Goal: Task Accomplishment & Management: Manage account settings

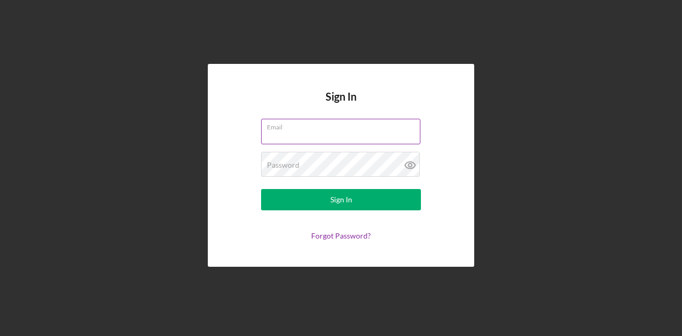
drag, startPoint x: 337, startPoint y: 138, endPoint x: 341, endPoint y: 143, distance: 6.5
click at [337, 138] on input "Email" at bounding box center [340, 132] width 159 height 26
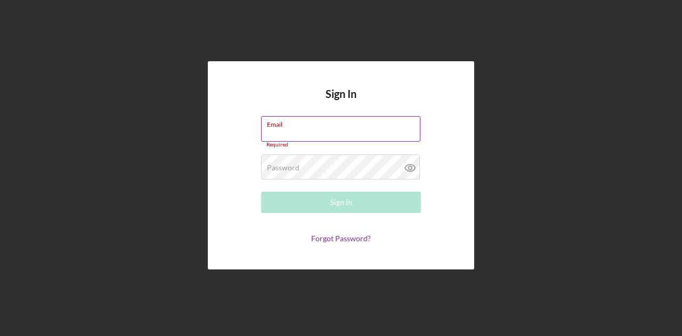
type input "[EMAIL_ADDRESS][DOMAIN_NAME]"
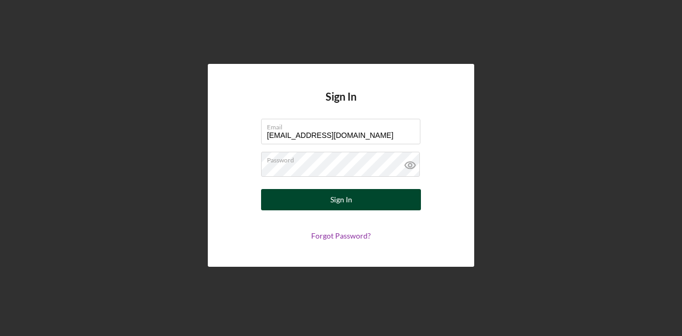
click at [376, 202] on button "Sign In" at bounding box center [341, 199] width 160 height 21
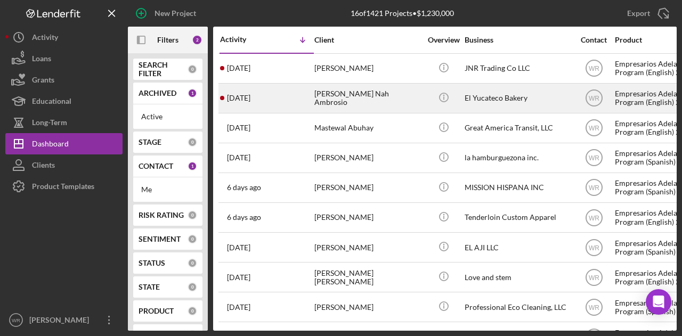
click at [386, 95] on div "[PERSON_NAME] Nah Ambrosio" at bounding box center [367, 98] width 107 height 28
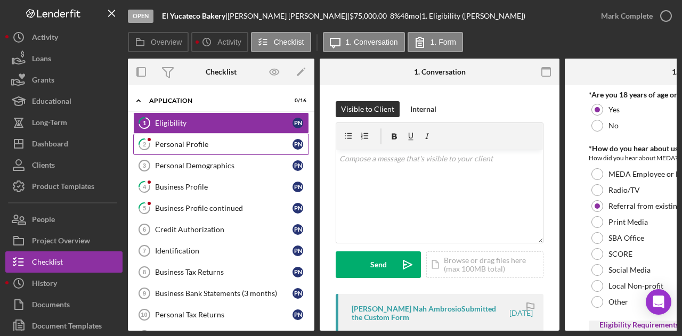
click at [217, 144] on div "Personal Profile" at bounding box center [224, 144] width 138 height 9
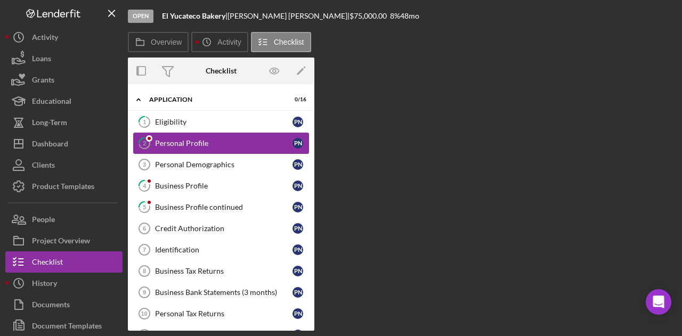
click at [217, 144] on div "Personal Profile" at bounding box center [224, 143] width 138 height 9
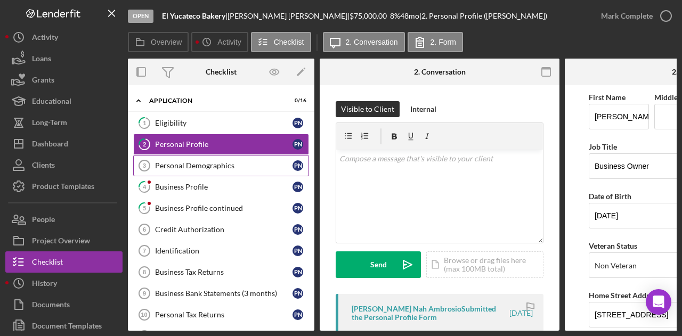
click at [223, 165] on div "Personal Demographics" at bounding box center [224, 166] width 138 height 9
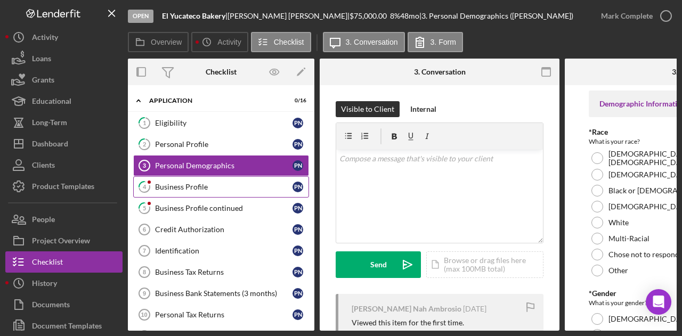
click at [215, 180] on link "4 Business Profile P N" at bounding box center [221, 186] width 176 height 21
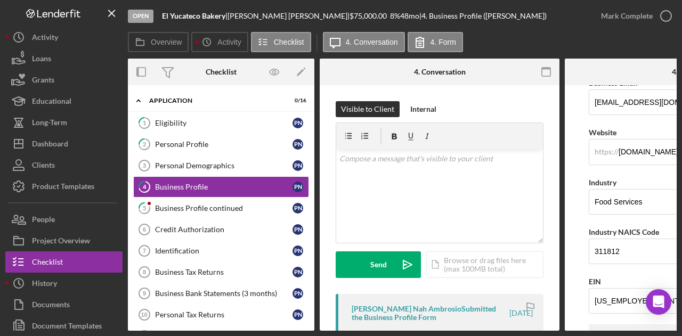
scroll to position [267, 0]
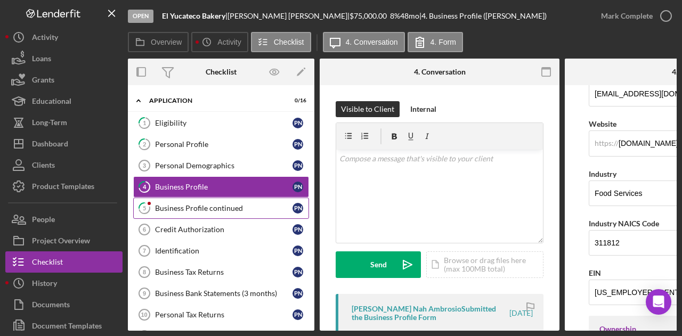
click at [211, 209] on div "Business Profile continued" at bounding box center [224, 208] width 138 height 9
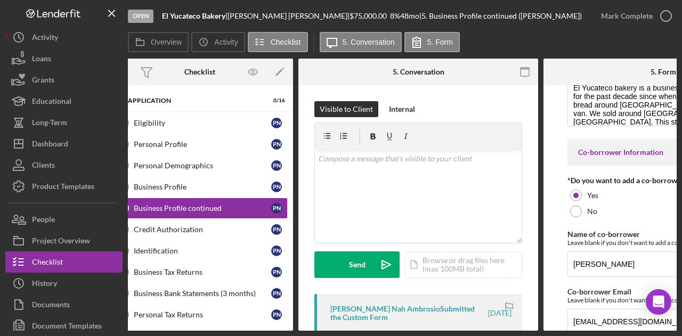
scroll to position [81, 0]
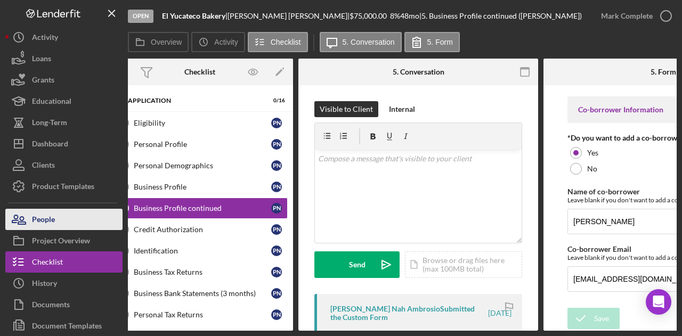
click at [72, 224] on button "People" at bounding box center [63, 219] width 117 height 21
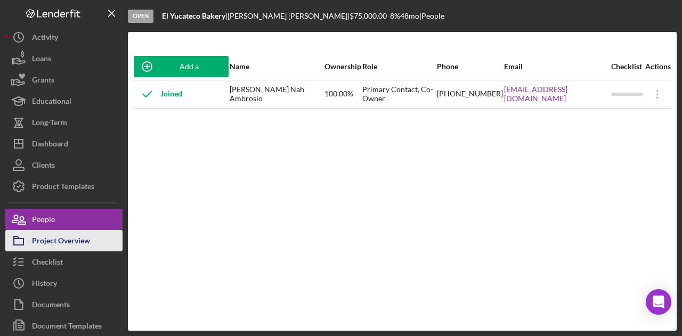
click at [42, 241] on div "Project Overview" at bounding box center [61, 242] width 58 height 24
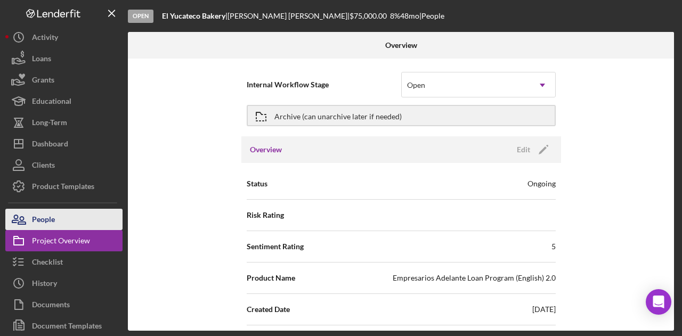
click at [65, 221] on button "People" at bounding box center [63, 219] width 117 height 21
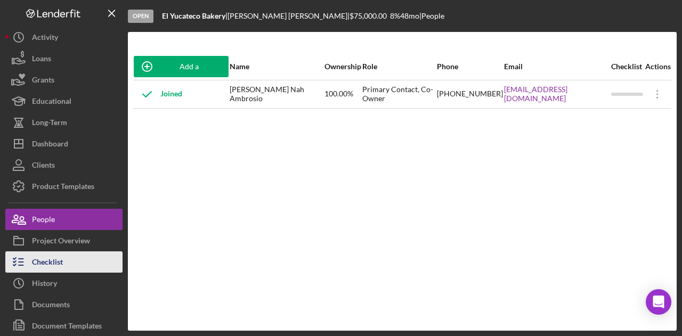
click at [71, 254] on button "Checklist" at bounding box center [63, 262] width 117 height 21
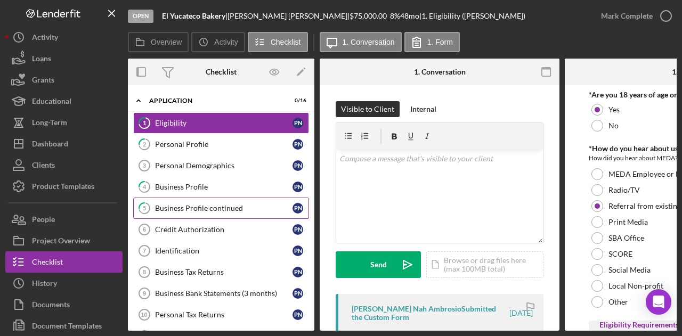
click at [195, 198] on link "5 Business Profile continued P N" at bounding box center [221, 208] width 176 height 21
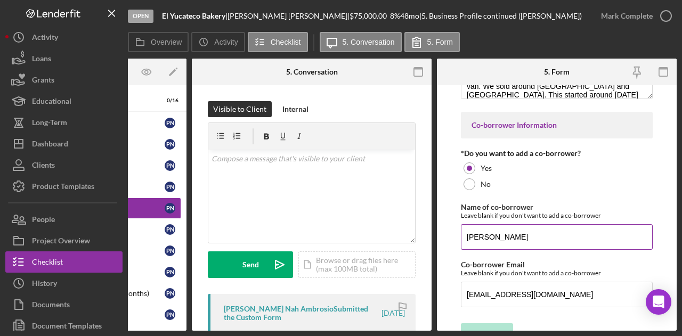
scroll to position [81, 0]
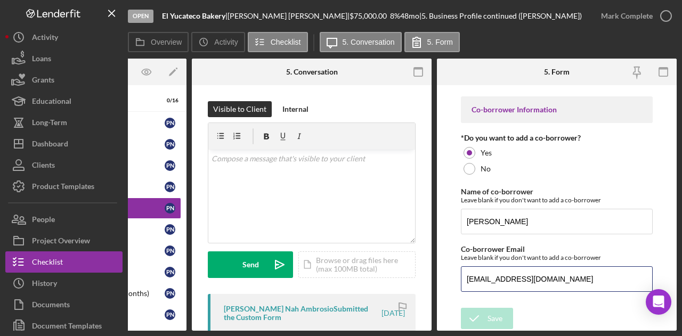
drag, startPoint x: 553, startPoint y: 277, endPoint x: 441, endPoint y: 262, distance: 112.4
click at [441, 262] on form "*Business Profile Tell us about your business and the reason for the loan El Yu…" at bounding box center [557, 208] width 240 height 246
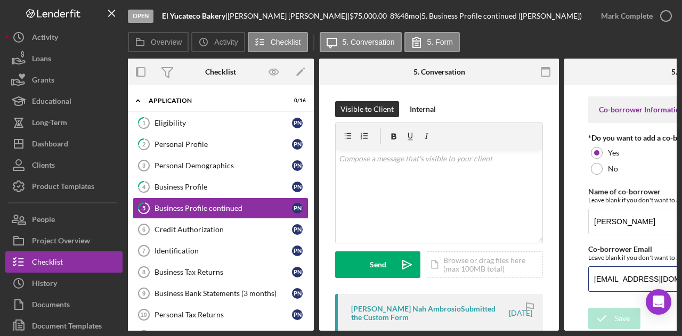
scroll to position [0, 0]
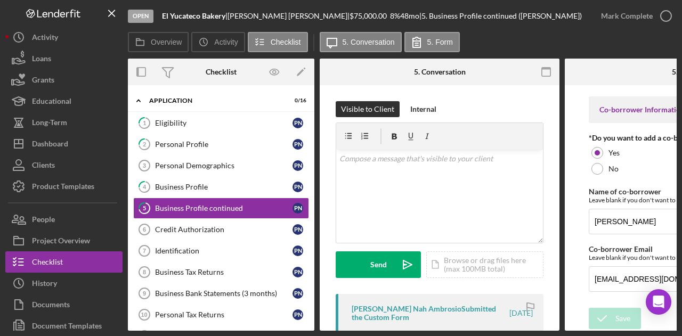
click at [124, 217] on nav "Logo-Reversed Created with Sketch. Icon/Menu Close Icon/Dashboard Dashboard Nav…" at bounding box center [66, 165] width 123 height 331
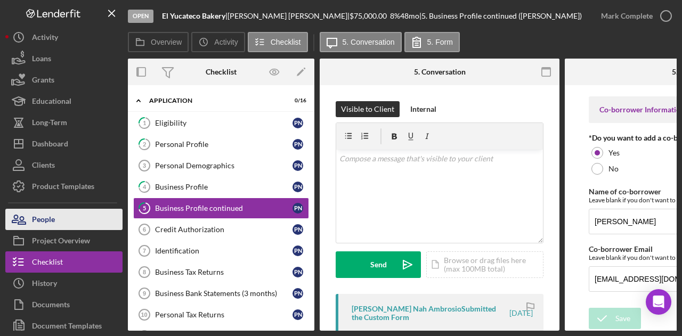
click at [102, 215] on button "People" at bounding box center [63, 219] width 117 height 21
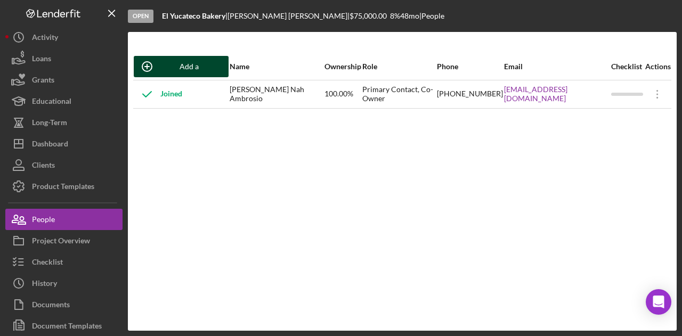
click at [217, 70] on button "Add a Participant" at bounding box center [181, 66] width 95 height 21
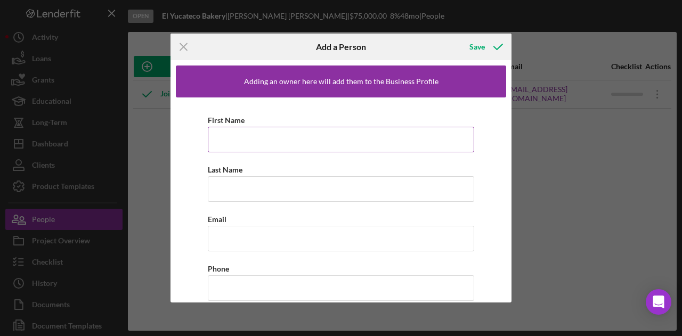
click at [259, 139] on input "First Name" at bounding box center [341, 140] width 267 height 26
type input "Susana"
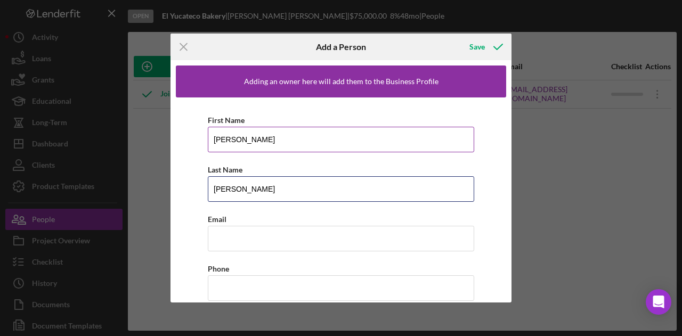
type input "Orozco"
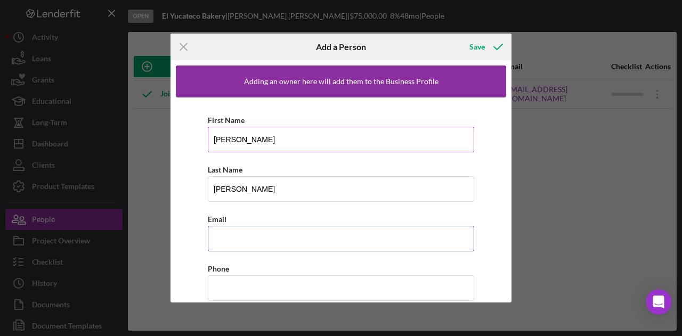
paste input "Oronalev@gmail.com"
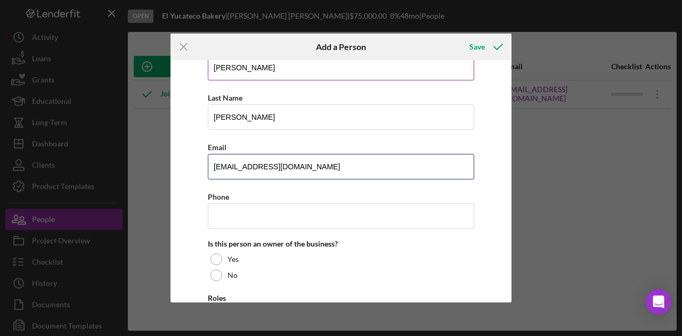
scroll to position [130, 0]
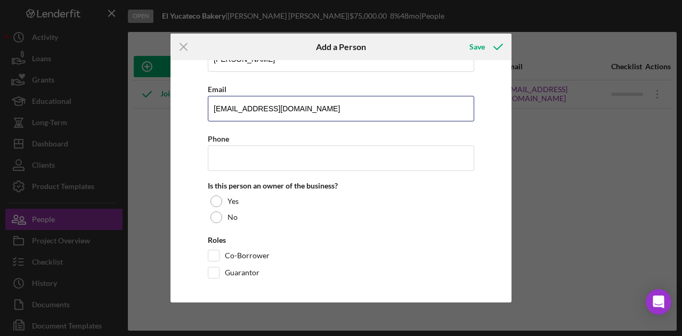
type input "Oronalev@gmail.com"
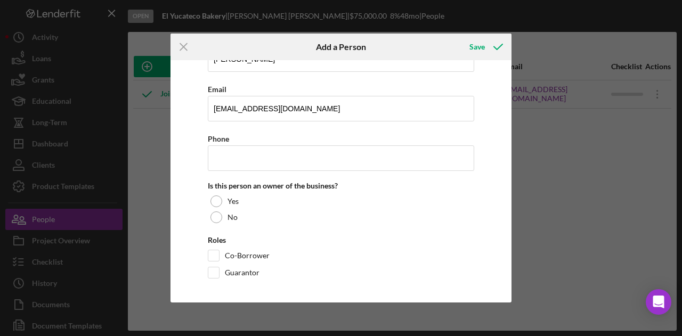
click at [260, 226] on div "First Name Susana Last Name Orozco Email Oronalev@gmail.com Phone Is this perso…" at bounding box center [341, 133] width 330 height 333
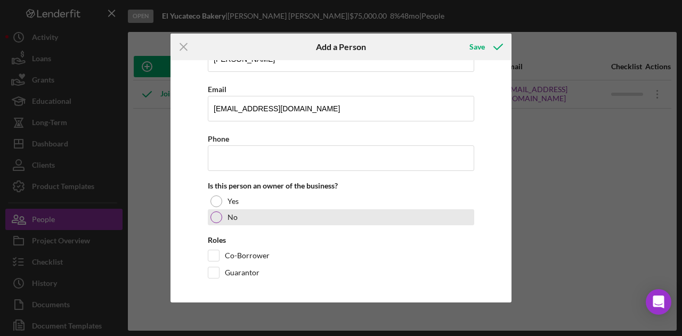
click at [259, 219] on div "No" at bounding box center [341, 217] width 267 height 16
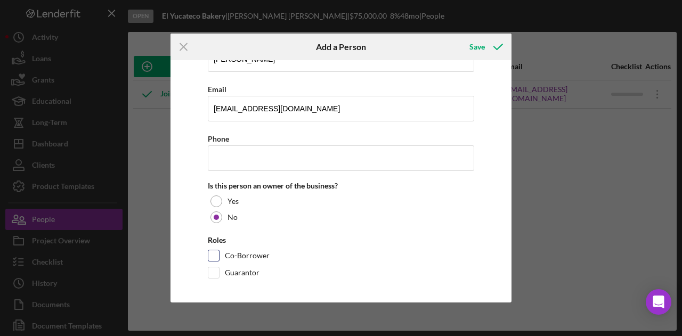
click at [249, 254] on label "Co-Borrower" at bounding box center [247, 256] width 45 height 11
click at [219, 254] on input "Co-Borrower" at bounding box center [213, 256] width 11 height 11
checkbox input "true"
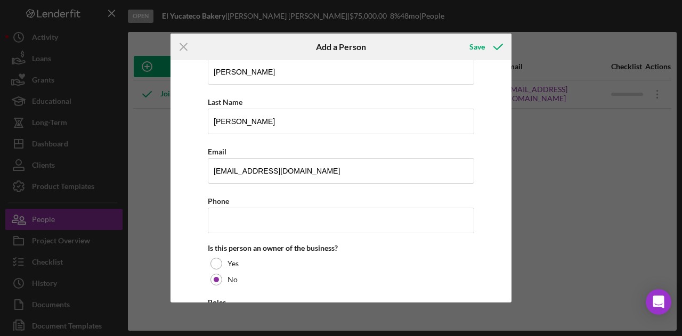
scroll to position [23, 0]
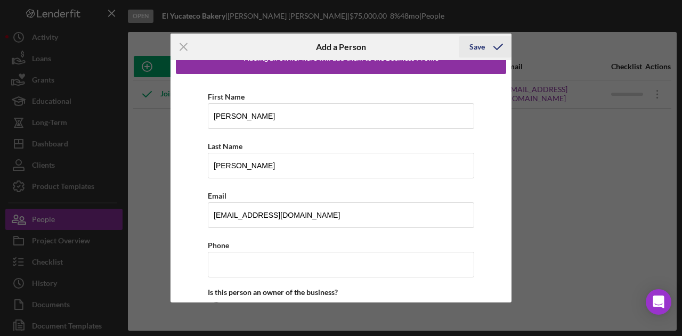
click at [482, 45] on div "Save" at bounding box center [477, 46] width 15 height 21
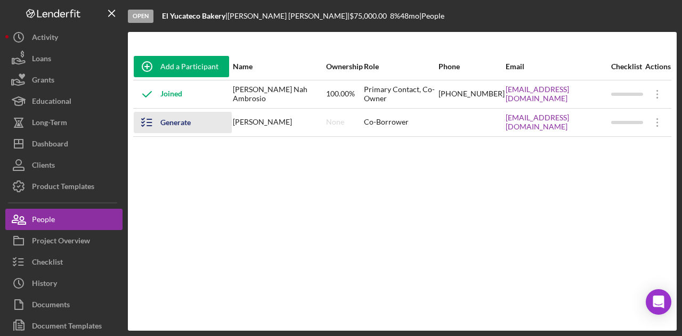
click at [200, 121] on div "Generate Checklist" at bounding box center [190, 122] width 61 height 21
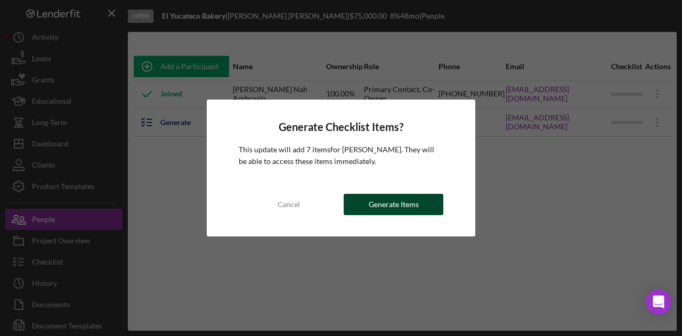
click at [393, 200] on div "Generate Items" at bounding box center [394, 204] width 50 height 21
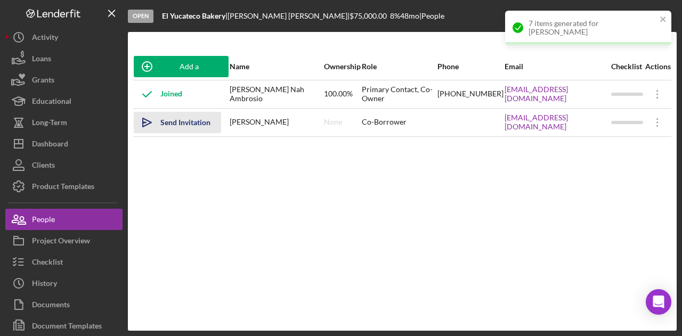
click at [181, 117] on div "Send Invitation" at bounding box center [185, 122] width 50 height 21
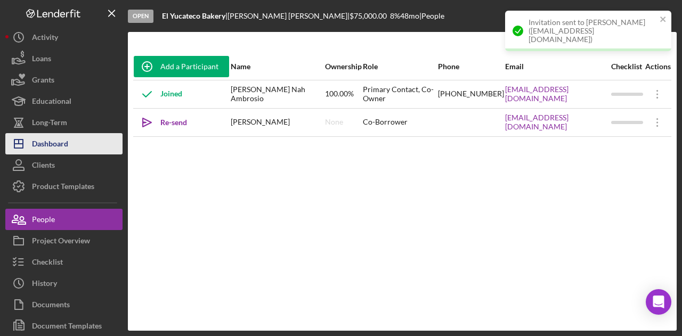
click at [49, 135] on div "Dashboard" at bounding box center [50, 145] width 36 height 24
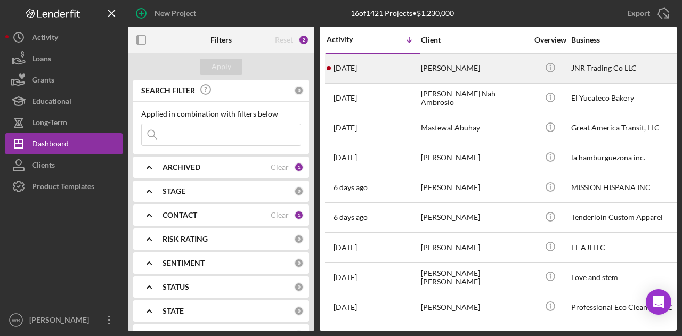
click at [439, 67] on div "Jessie Yeung" at bounding box center [474, 68] width 107 height 28
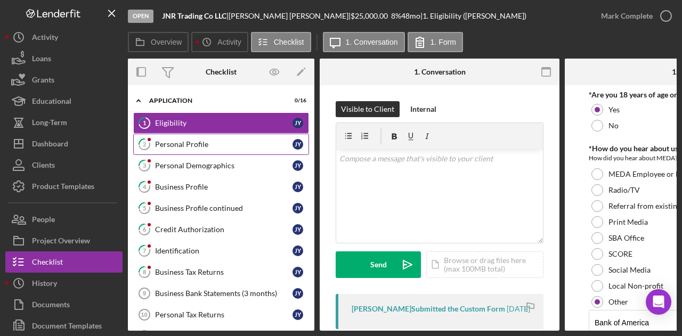
click at [222, 139] on link "2 Personal Profile J Y" at bounding box center [221, 144] width 176 height 21
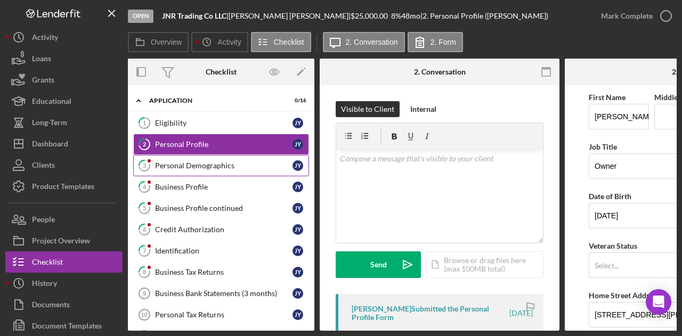
click at [227, 166] on div "Personal Demographics" at bounding box center [224, 166] width 138 height 9
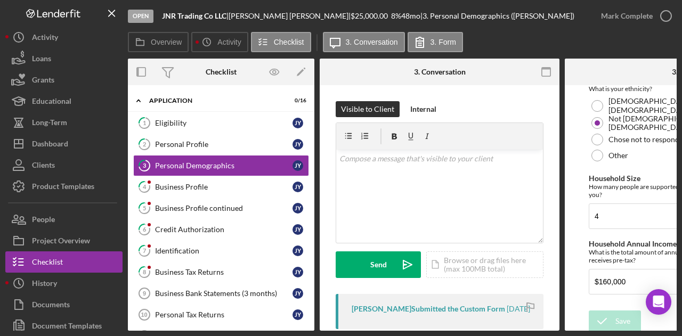
scroll to position [344, 0]
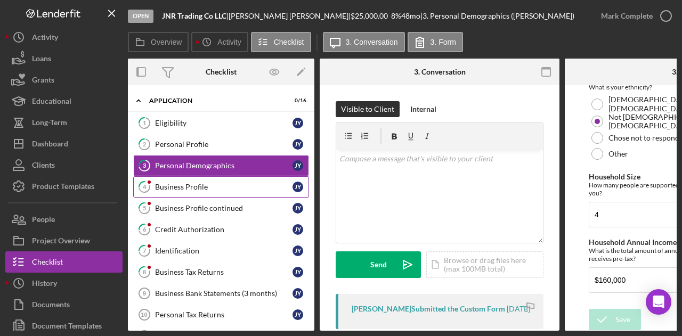
click at [207, 186] on div "Business Profile" at bounding box center [224, 187] width 138 height 9
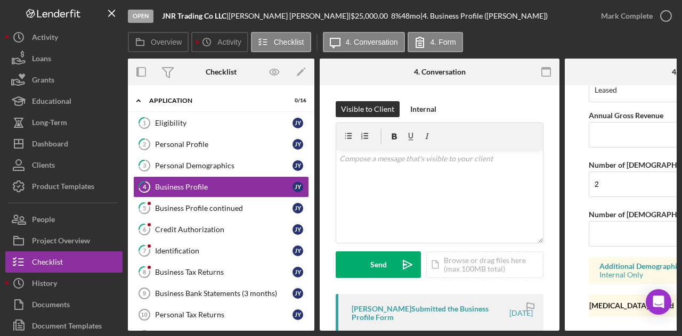
scroll to position [1140, 0]
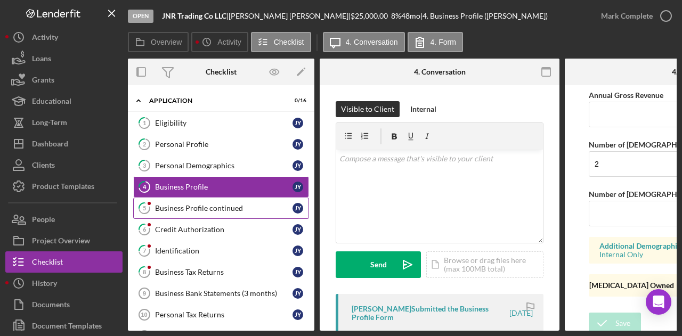
click at [204, 213] on link "5 Business Profile continued J Y" at bounding box center [221, 208] width 176 height 21
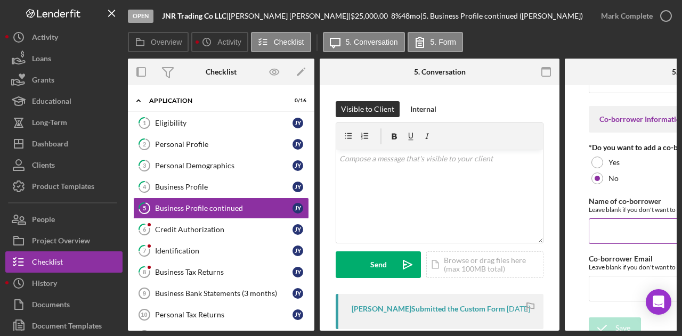
scroll to position [81, 0]
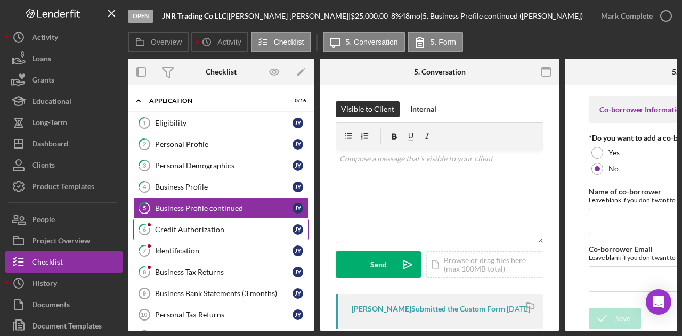
click at [230, 225] on div "Credit Authorization" at bounding box center [224, 229] width 138 height 9
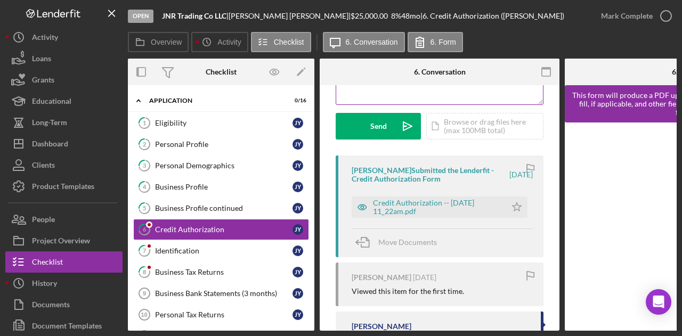
scroll to position [160, 0]
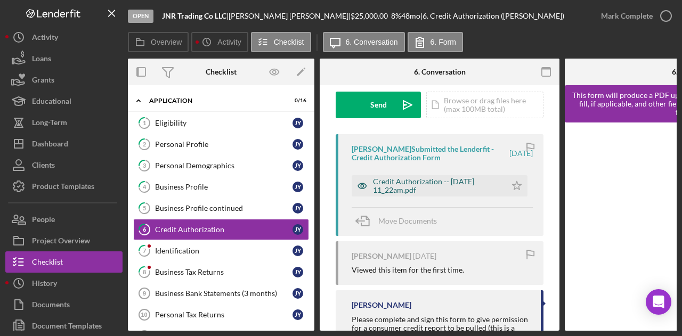
click at [402, 182] on div "Credit Authorization -- 2025-08-15 11_22am.pdf" at bounding box center [437, 185] width 128 height 17
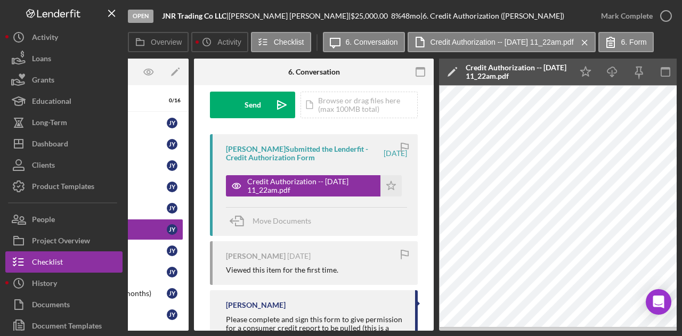
scroll to position [0, 130]
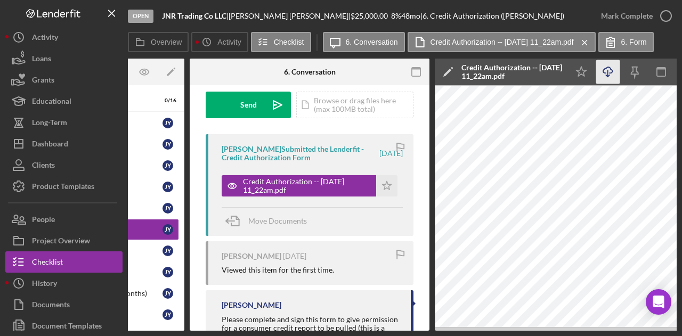
click at [610, 78] on icon "Icon/Download" at bounding box center [608, 72] width 24 height 24
drag, startPoint x: 386, startPoint y: 332, endPoint x: 372, endPoint y: 332, distance: 14.4
click at [372, 332] on div "Open JNR Trading Co LLC | Jessie Yeung | $25,000.00 8 % 48 mo | 6. Credit Autho…" at bounding box center [341, 168] width 682 height 336
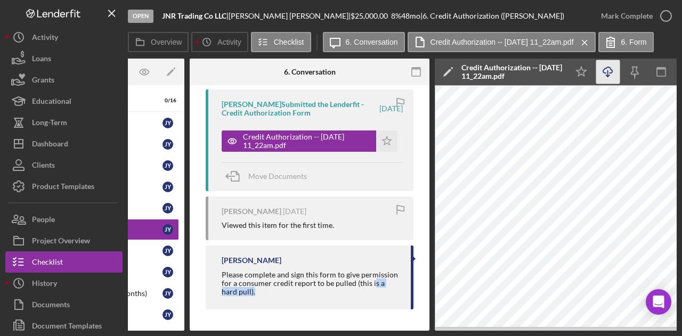
scroll to position [207, 0]
drag, startPoint x: 371, startPoint y: 327, endPoint x: 257, endPoint y: 324, distance: 114.1
click at [257, 324] on div "Visible to Client Internal v Color teal Color pink Remove color Add row above A…" at bounding box center [310, 106] width 240 height 450
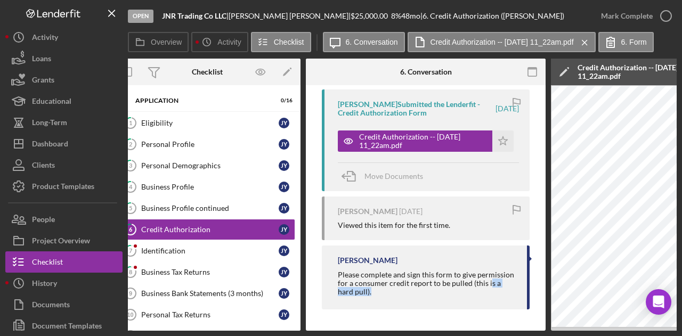
scroll to position [0, 0]
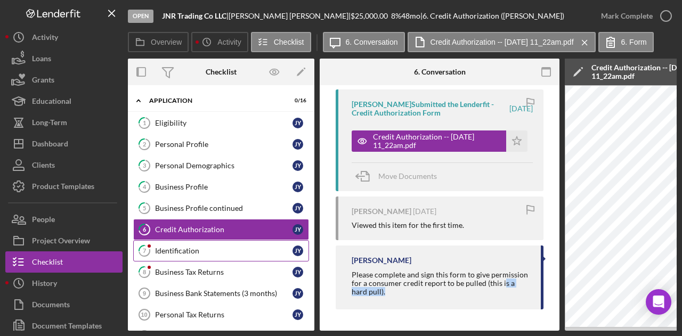
click at [204, 247] on div "Identification" at bounding box center [224, 251] width 138 height 9
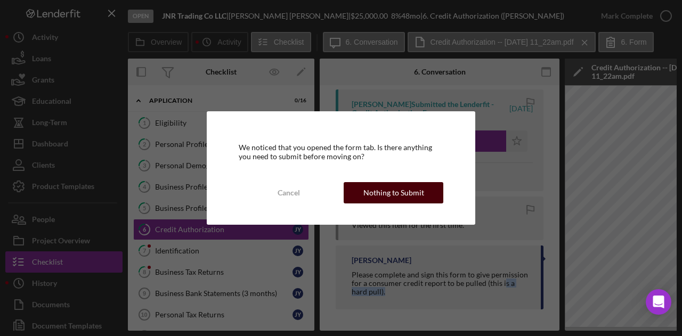
click at [410, 196] on div "Nothing to Submit" at bounding box center [394, 192] width 61 height 21
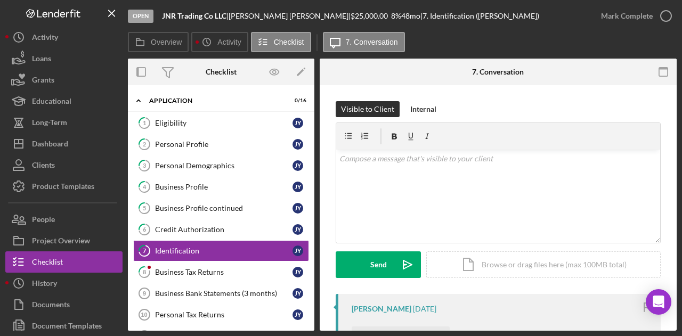
scroll to position [213, 0]
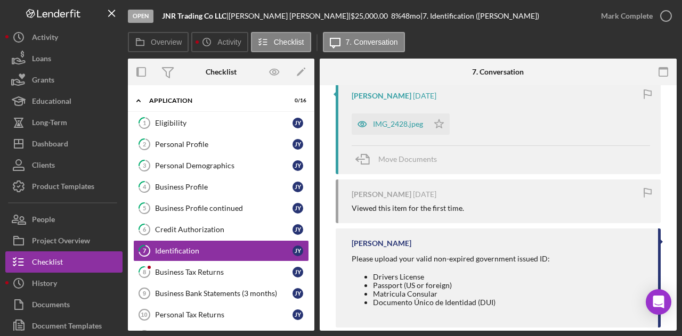
click at [386, 112] on div "IMG_2428.jpeg Icon/Star" at bounding box center [403, 121] width 103 height 27
click at [387, 124] on div "IMG_2428.jpeg" at bounding box center [398, 124] width 50 height 9
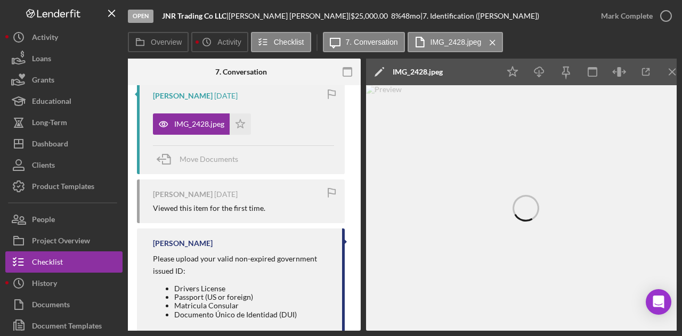
scroll to position [0, 208]
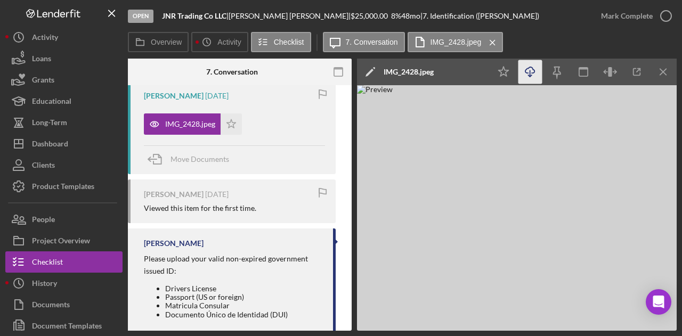
click at [530, 75] on line "button" at bounding box center [530, 73] width 0 height 6
click at [674, 328] on div at bounding box center [674, 328] width 0 height 0
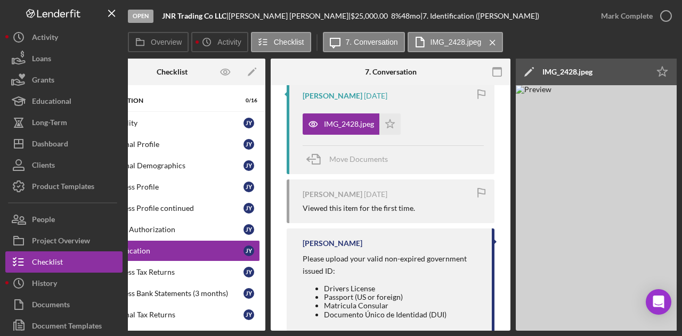
scroll to position [0, 0]
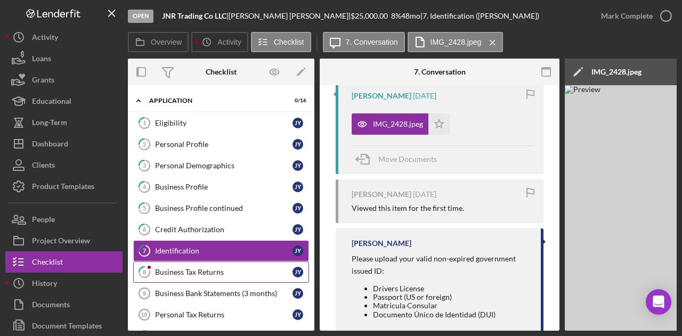
click at [165, 268] on div "Business Tax Returns" at bounding box center [224, 272] width 138 height 9
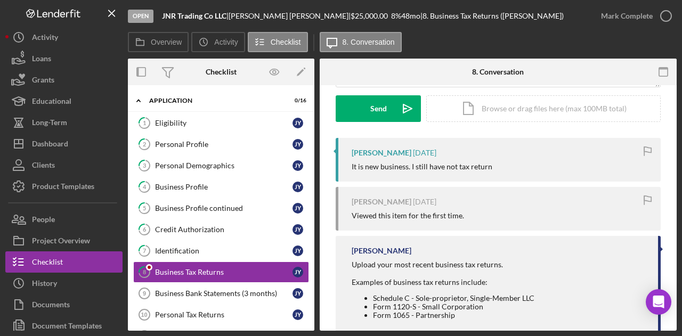
scroll to position [160, 0]
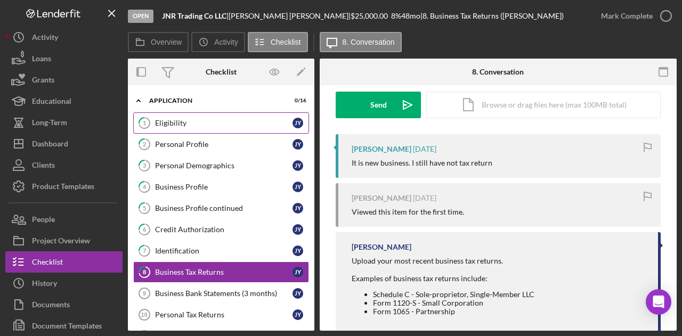
click at [196, 114] on link "1 Eligibility J Y" at bounding box center [221, 122] width 176 height 21
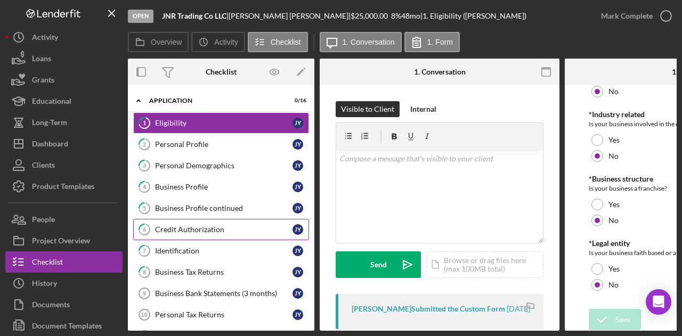
click at [184, 229] on div "Credit Authorization" at bounding box center [224, 229] width 138 height 9
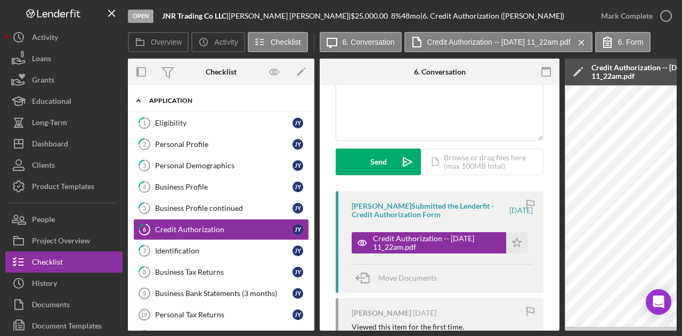
scroll to position [107, 0]
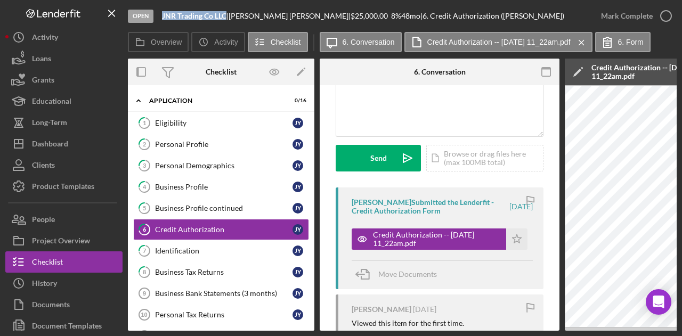
drag, startPoint x: 227, startPoint y: 17, endPoint x: 159, endPoint y: 17, distance: 67.2
click at [159, 17] on div "Open JNR Trading Co LLC | Jessie Yeung | $25,000.00 8 % 48 mo | 6. Credit Autho…" at bounding box center [359, 16] width 463 height 32
copy b "JNR Trading Co LLC"
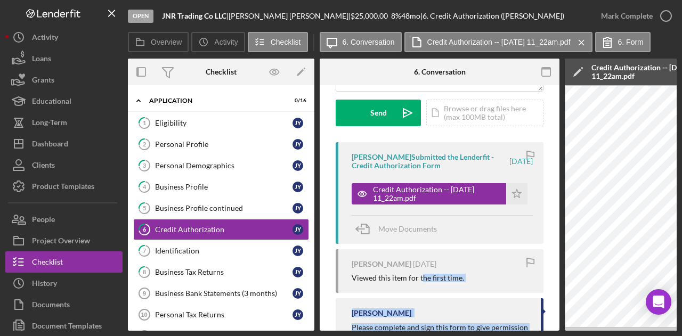
scroll to position [207, 0]
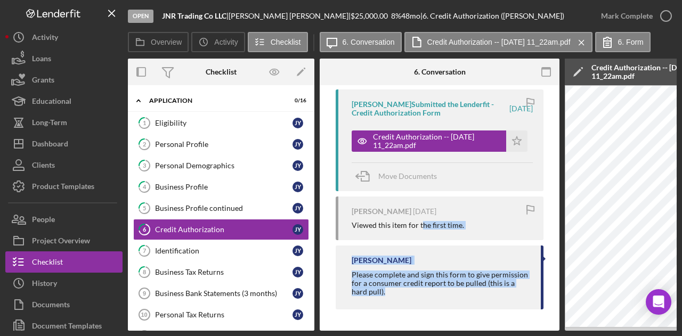
drag, startPoint x: 423, startPoint y: 328, endPoint x: 516, endPoint y: 329, distance: 93.3
click at [516, 329] on div "Overview Internal Workflow Stage Open Icon/Dropdown Arrow Archive (can unarchiv…" at bounding box center [402, 195] width 549 height 272
click at [212, 252] on div "Identification" at bounding box center [224, 251] width 138 height 9
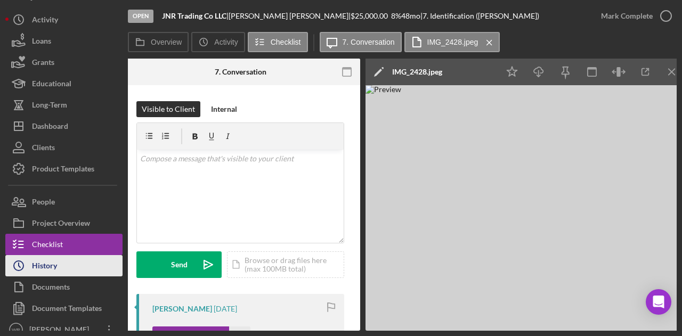
scroll to position [27, 0]
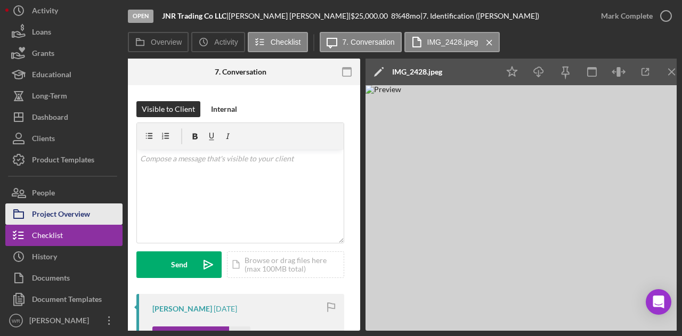
click at [78, 211] on div "Project Overview" at bounding box center [61, 216] width 58 height 24
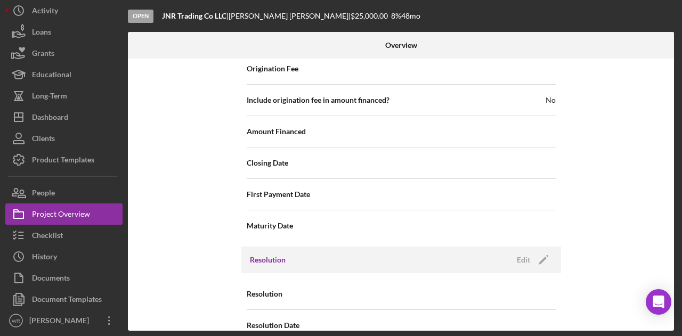
scroll to position [1229, 0]
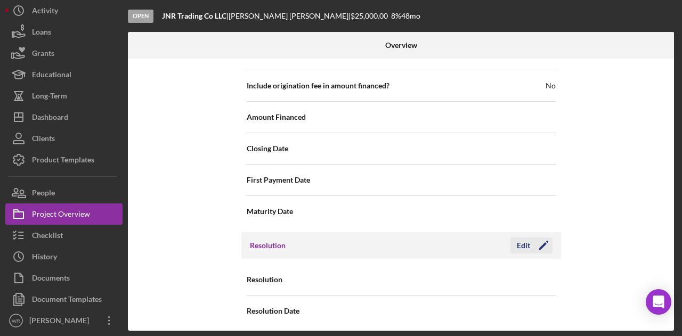
click at [544, 240] on icon "Icon/Edit" at bounding box center [543, 245] width 27 height 27
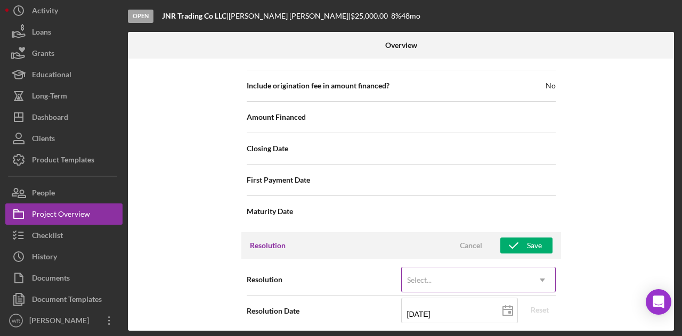
click at [450, 267] on div "Select... Icon/Dropdown Arrow" at bounding box center [478, 280] width 155 height 26
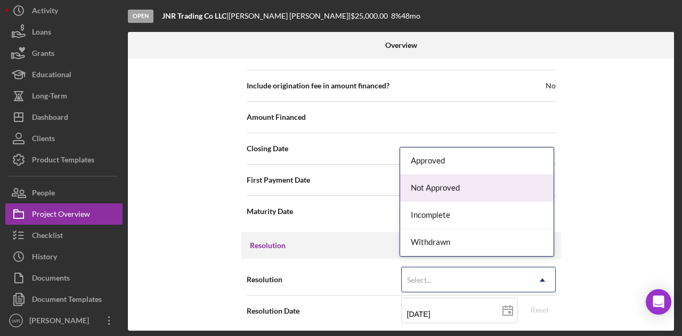
click at [463, 184] on div "Not Approved" at bounding box center [477, 188] width 154 height 27
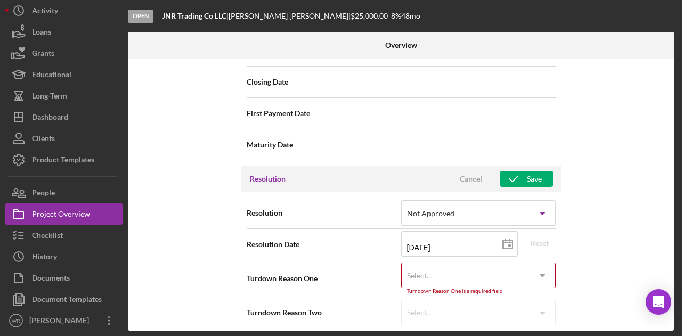
scroll to position [1296, 0]
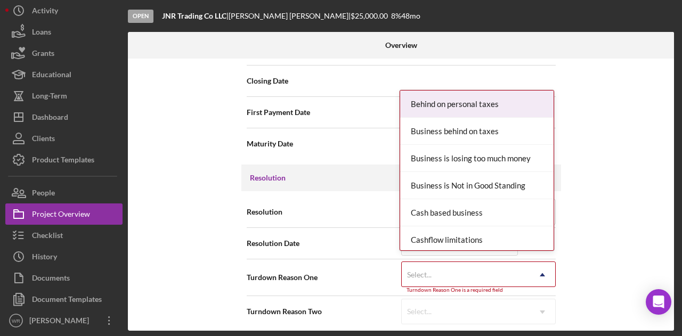
click at [488, 275] on div "Select..." at bounding box center [466, 275] width 128 height 25
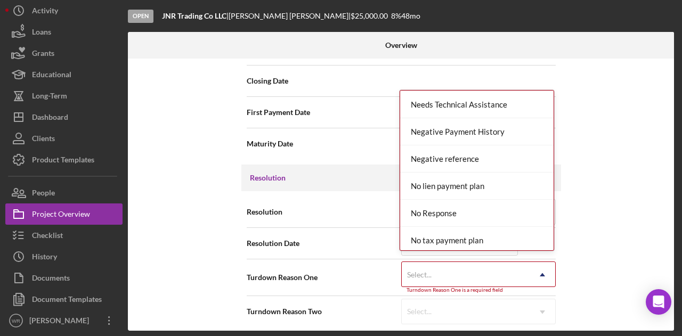
scroll to position [640, 0]
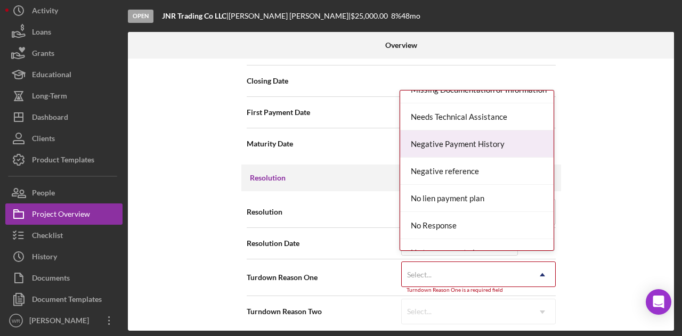
click at [471, 133] on div "Negative Payment History" at bounding box center [477, 144] width 154 height 27
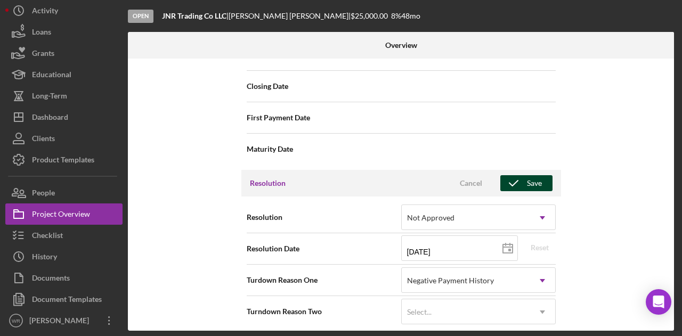
click at [538, 176] on div "Save" at bounding box center [534, 183] width 15 height 16
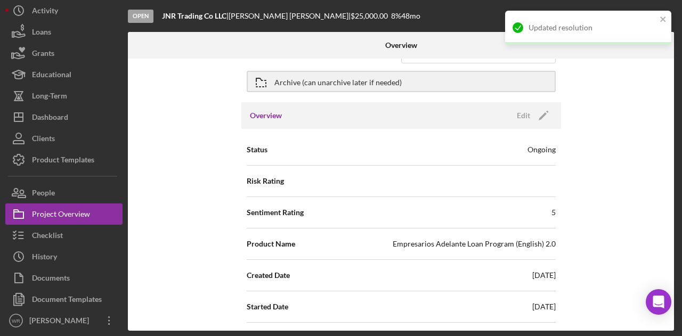
scroll to position [0, 0]
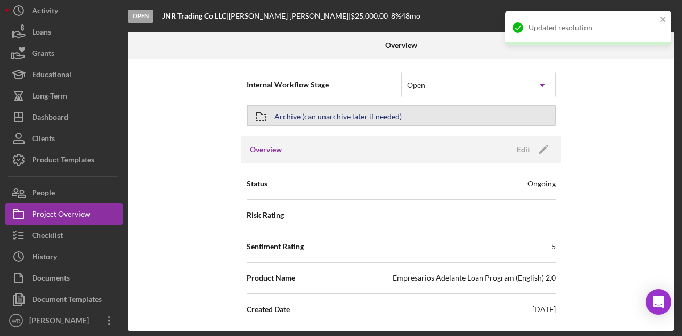
click at [371, 119] on div "Archive (can unarchive later if needed)" at bounding box center [338, 115] width 127 height 19
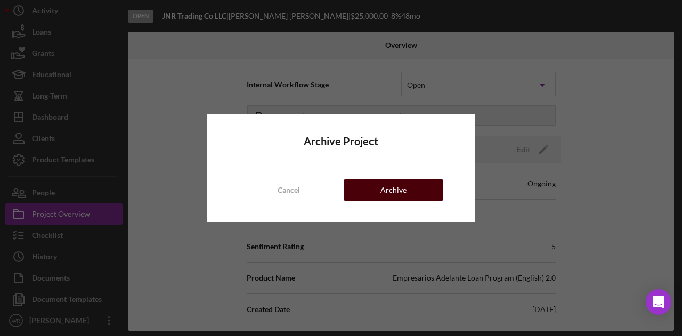
click at [397, 185] on div "Archive" at bounding box center [394, 190] width 26 height 21
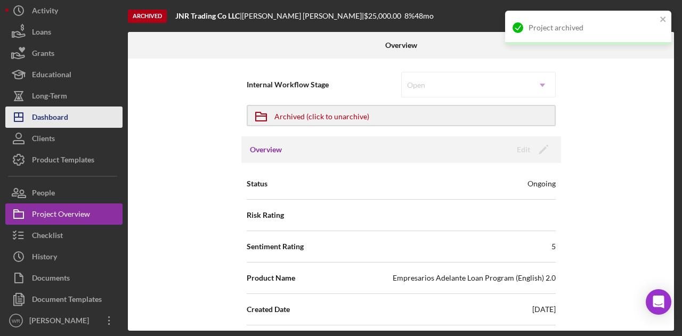
click at [86, 124] on button "Icon/Dashboard Dashboard" at bounding box center [63, 117] width 117 height 21
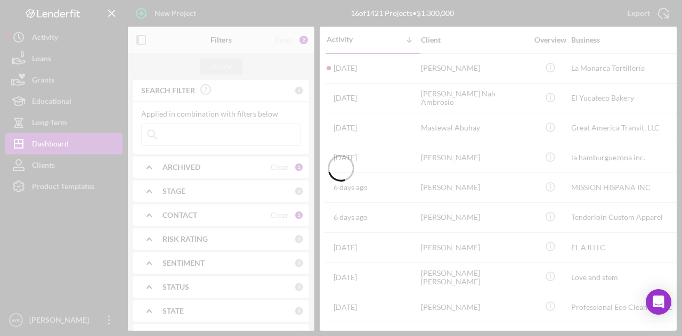
click at [142, 39] on div at bounding box center [341, 168] width 682 height 336
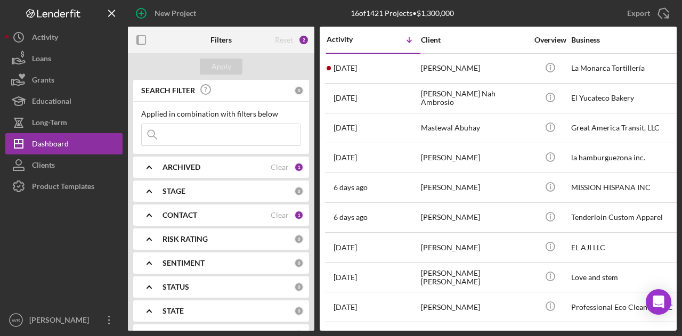
click at [142, 39] on icon "button" at bounding box center [142, 40] width 24 height 24
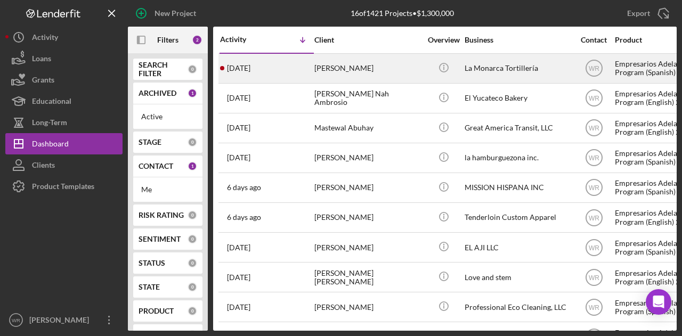
click at [337, 70] on div "[PERSON_NAME]" at bounding box center [367, 68] width 107 height 28
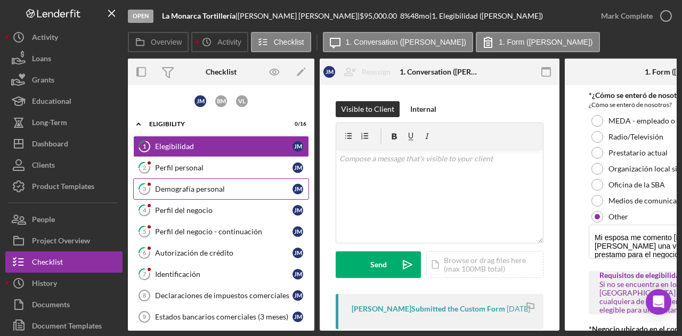
scroll to position [53, 0]
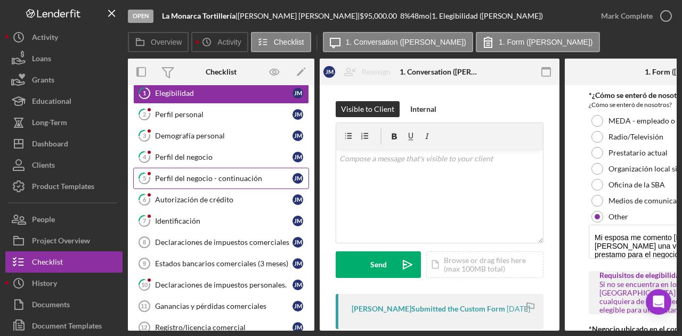
click at [195, 171] on link "5 Perfil del negocio - continuación J M" at bounding box center [221, 178] width 176 height 21
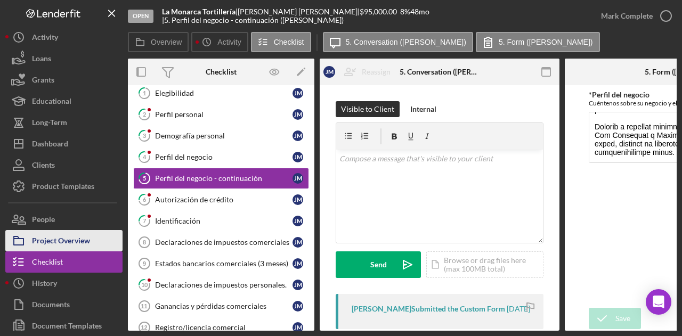
click at [42, 236] on div "Project Overview" at bounding box center [61, 242] width 58 height 24
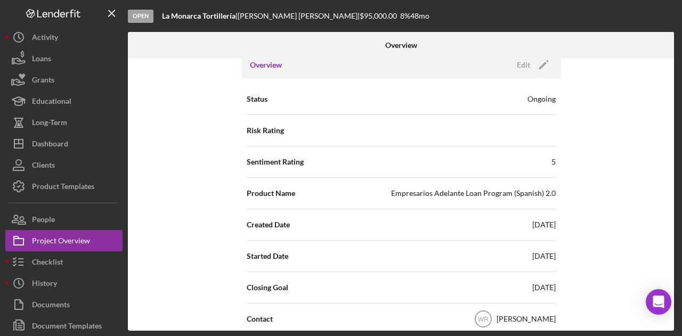
scroll to position [160, 0]
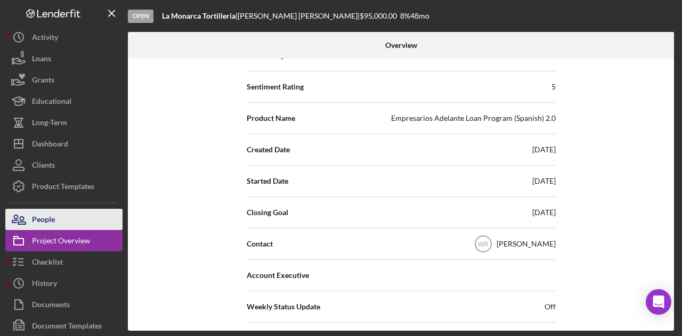
click at [48, 217] on div "People" at bounding box center [43, 221] width 23 height 24
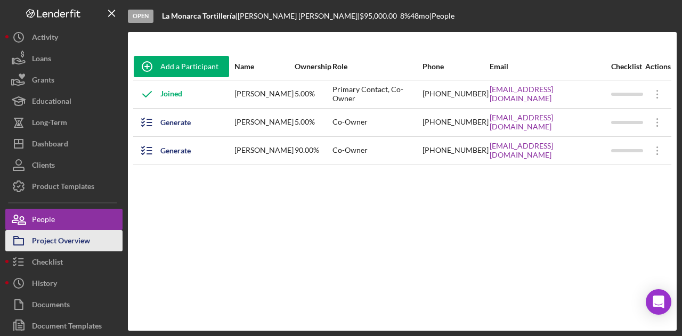
click at [77, 243] on div "Project Overview" at bounding box center [61, 242] width 58 height 24
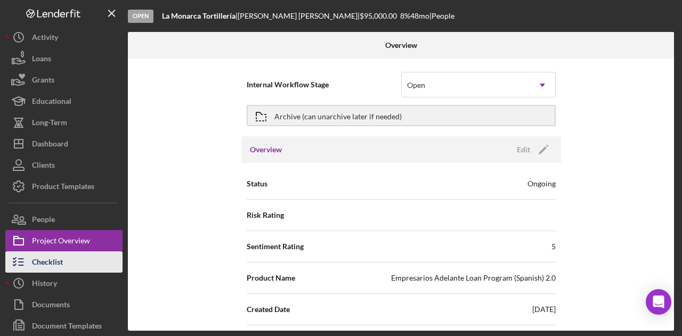
click at [65, 260] on button "Checklist" at bounding box center [63, 262] width 117 height 21
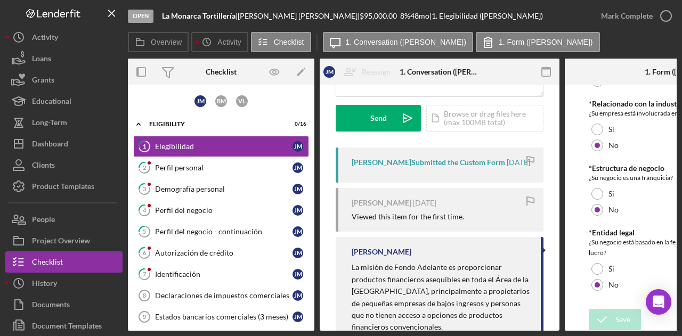
scroll to position [213, 0]
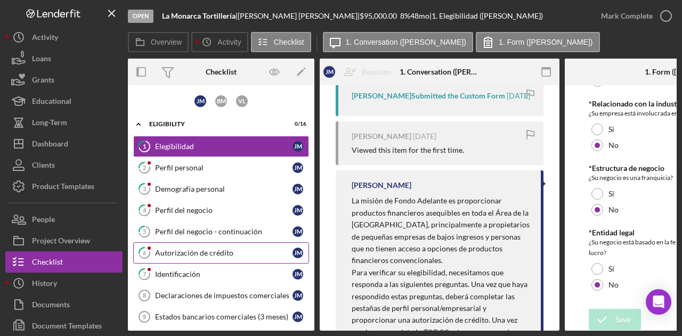
click at [199, 254] on div "Autorización de crédito" at bounding box center [224, 253] width 138 height 9
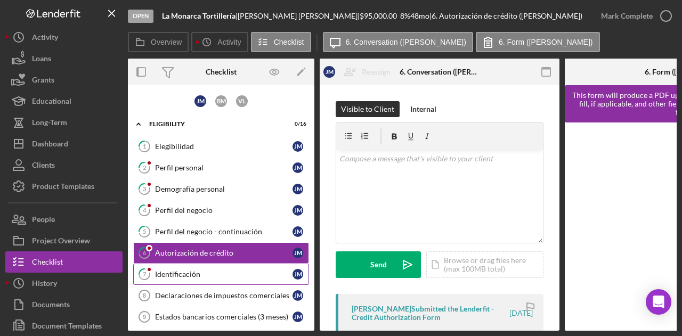
click at [200, 270] on div "Identificación" at bounding box center [224, 274] width 138 height 9
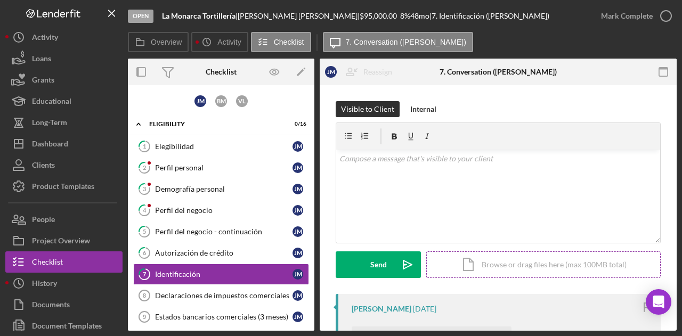
scroll to position [53, 0]
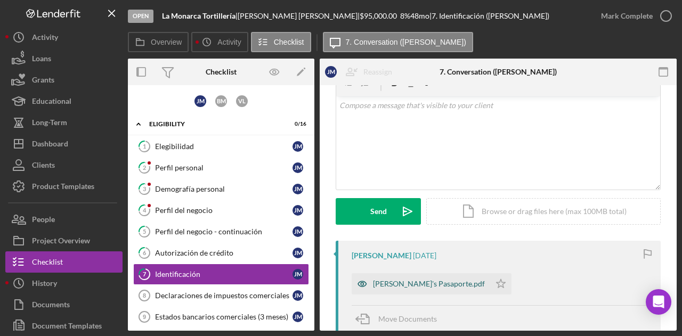
click at [406, 284] on div "Juan's Pasaporte.pdf" at bounding box center [429, 284] width 112 height 9
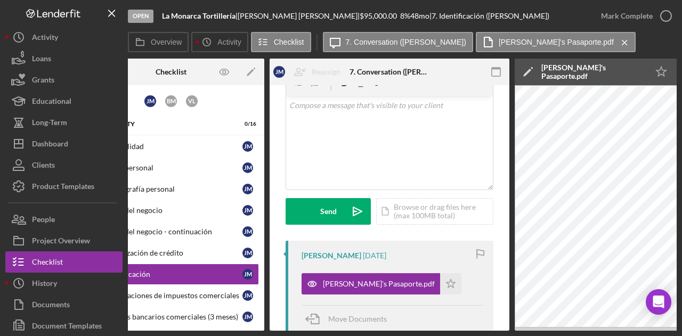
scroll to position [0, 0]
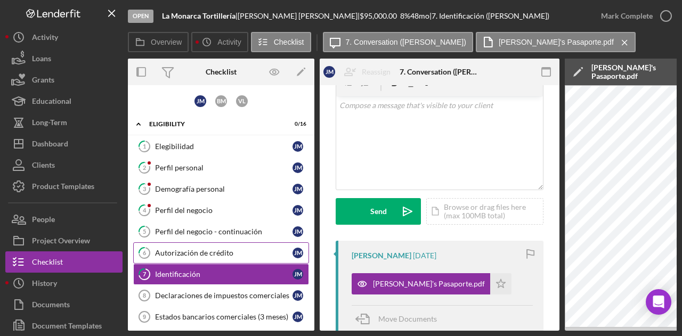
click at [208, 249] on div "Autorización de crédito" at bounding box center [224, 253] width 138 height 9
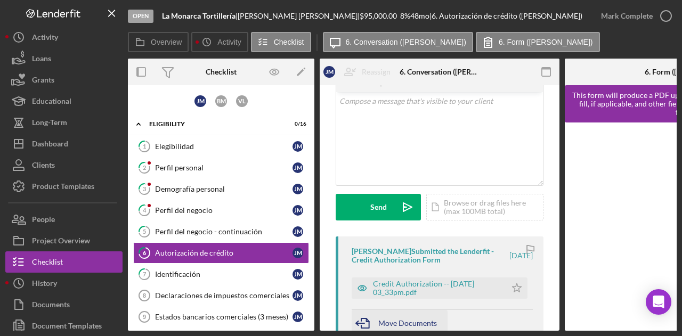
scroll to position [107, 0]
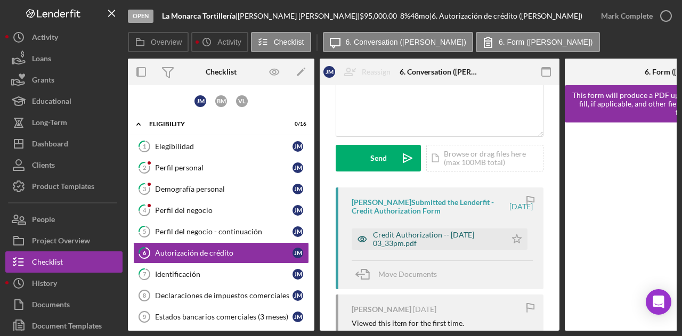
click at [406, 237] on div "Credit Authorization -- 2025-08-15 03_33pm.pdf" at bounding box center [437, 239] width 128 height 17
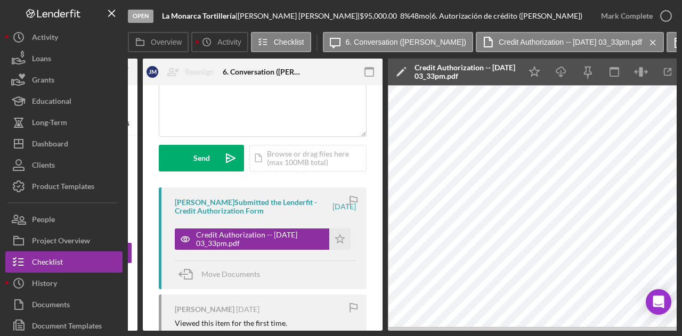
scroll to position [0, 0]
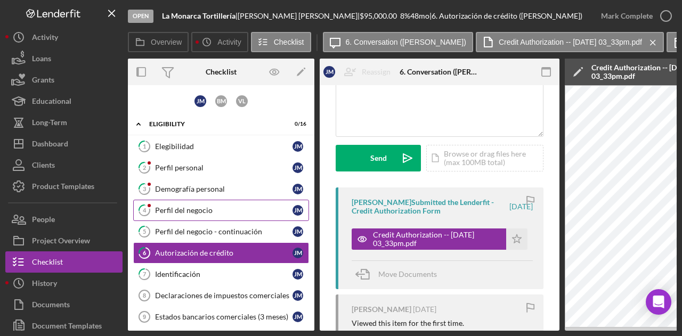
click at [197, 198] on div "1 Elegibilidad J M 2 Perfil personal J M 3 Demografía personal J M 4 Perfil del…" at bounding box center [221, 309] width 187 height 346
click at [194, 203] on link "4 Perfil del negocio J M" at bounding box center [221, 210] width 176 height 21
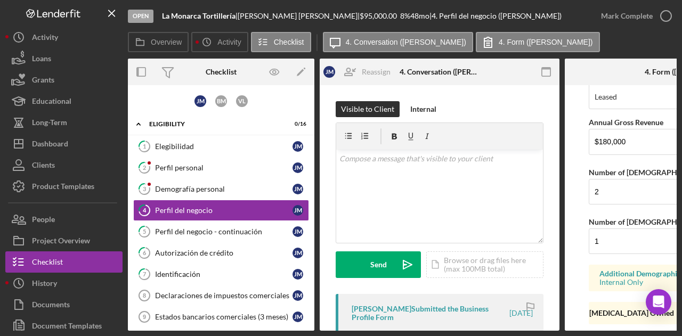
scroll to position [1306, 0]
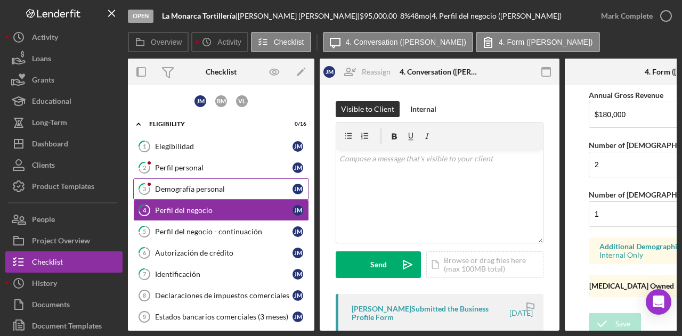
click at [199, 185] on div "Demografía personal" at bounding box center [224, 189] width 138 height 9
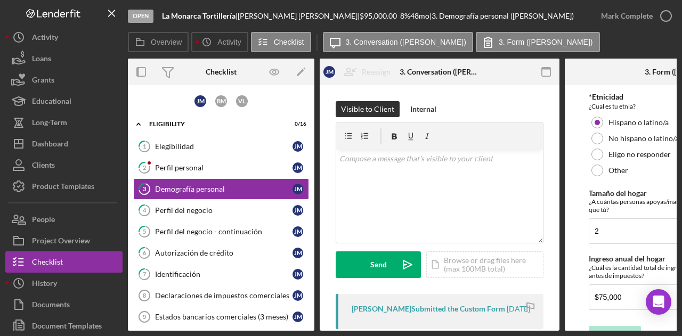
scroll to position [344, 0]
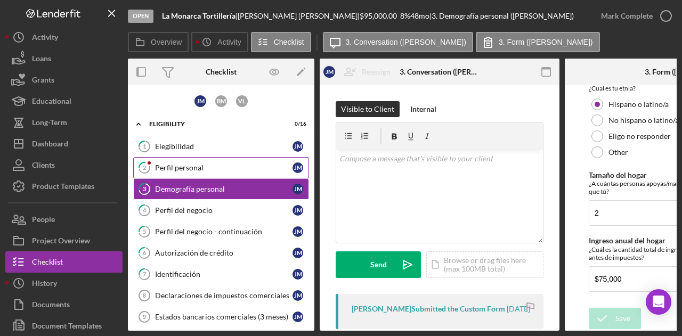
click at [195, 174] on link "2 Perfil personal J M" at bounding box center [221, 167] width 176 height 21
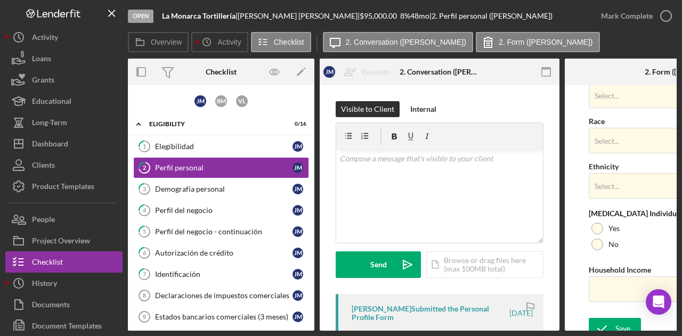
scroll to position [466, 0]
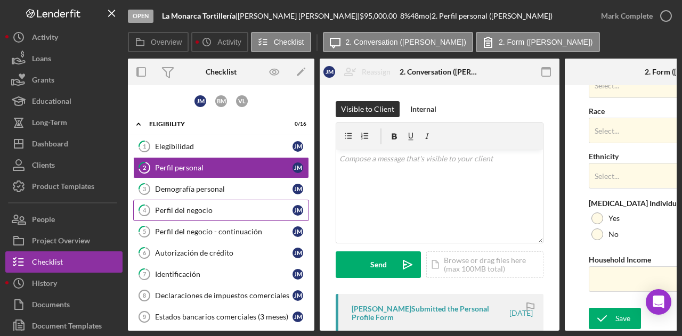
click at [190, 208] on div "Perfil del negocio" at bounding box center [224, 210] width 138 height 9
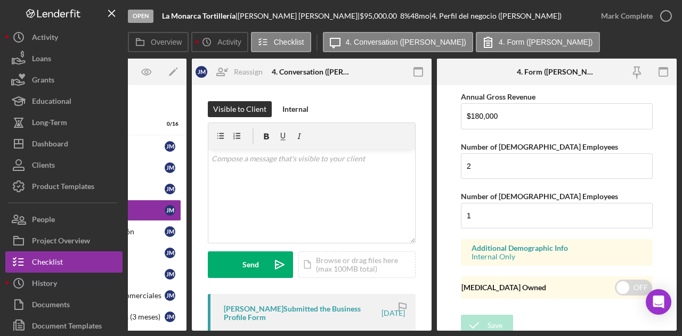
scroll to position [1306, 0]
click at [443, 327] on form "Business Name La Monarca Tortillería DBA Business Start Date Legal Structure LL…" at bounding box center [557, 208] width 240 height 246
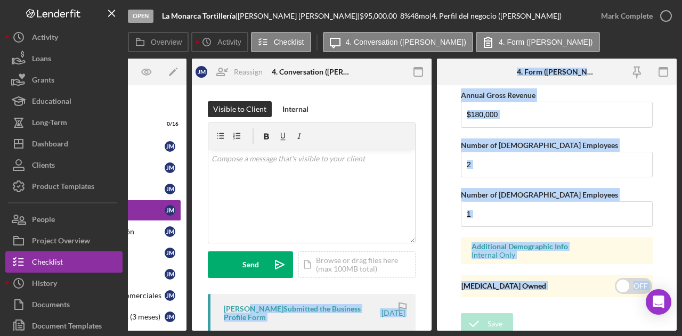
drag, startPoint x: 441, startPoint y: 327, endPoint x: 236, endPoint y: 310, distance: 206.0
click at [239, 310] on div "Overview Internal Workflow Stage Open Icon/Dropdown Arrow Archive (can unarchiv…" at bounding box center [402, 195] width 549 height 272
click at [444, 301] on form "Business Name La Monarca Tortillería DBA Business Start Date Legal Structure LL…" at bounding box center [557, 208] width 240 height 246
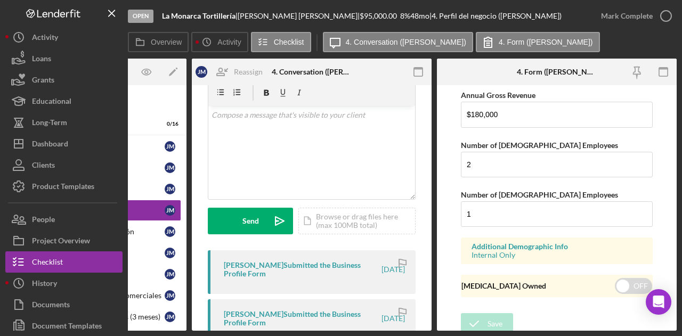
scroll to position [45, 0]
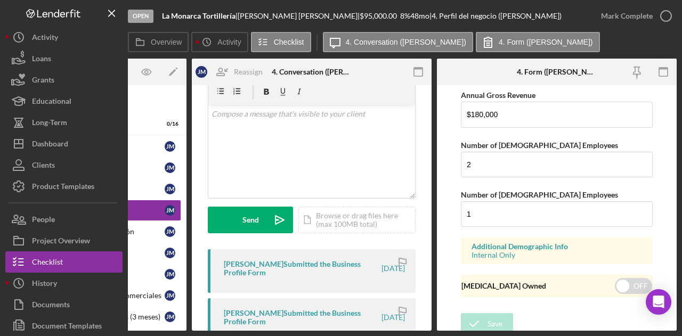
drag, startPoint x: 402, startPoint y: 328, endPoint x: 235, endPoint y: 316, distance: 167.8
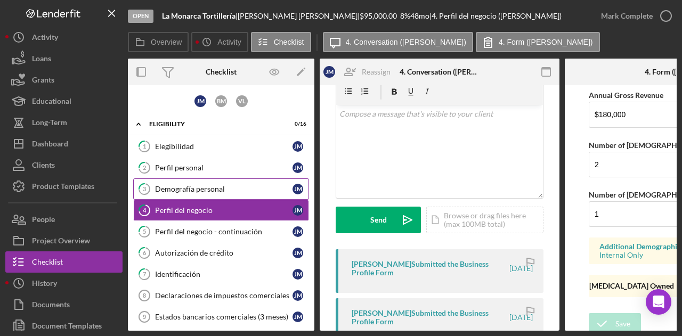
click at [209, 190] on div "Demografía personal" at bounding box center [224, 189] width 138 height 9
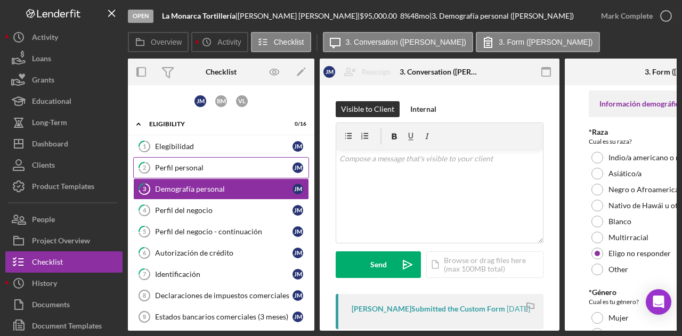
click at [222, 167] on div "Perfil personal" at bounding box center [224, 168] width 138 height 9
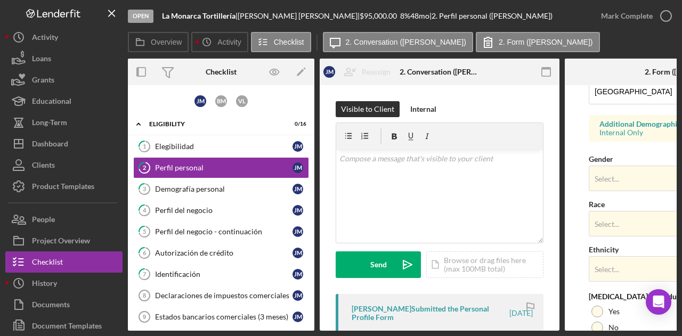
scroll to position [373, 0]
click at [191, 151] on link "1 Elegibilidad J M" at bounding box center [221, 146] width 176 height 21
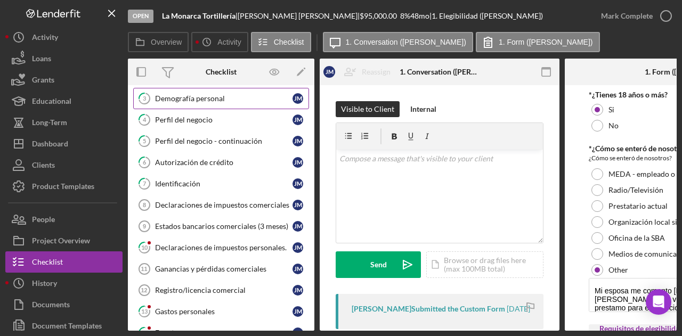
scroll to position [107, 0]
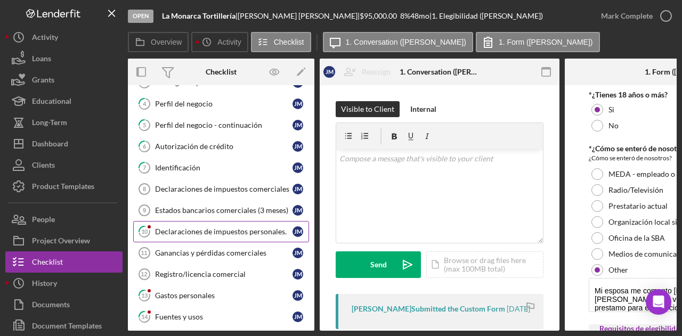
click at [173, 223] on link "10 Declaraciones de impuestos personales. J M" at bounding box center [221, 231] width 176 height 21
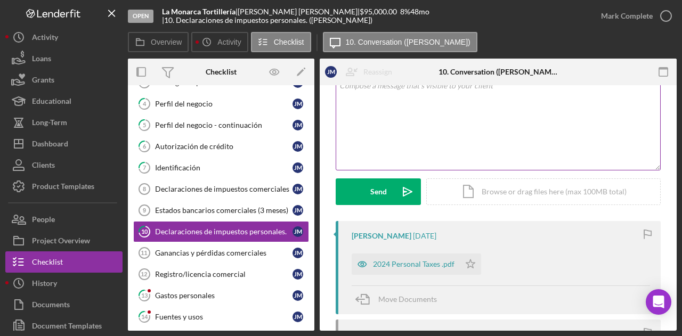
scroll to position [107, 0]
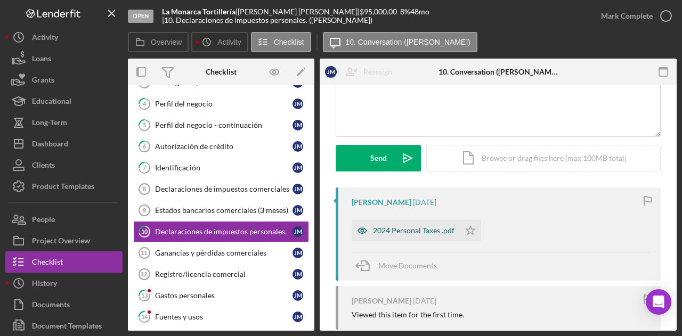
click at [381, 228] on div "2024 Personal Taxes .pdf" at bounding box center [414, 231] width 82 height 9
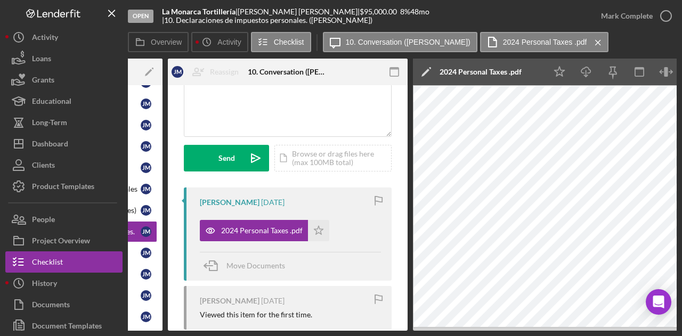
scroll to position [0, 208]
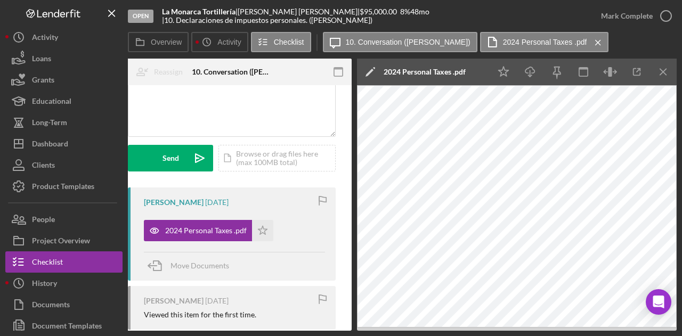
click at [264, 331] on div "Overview Internal Workflow Stage Open Icon/Dropdown Arrow Archive (can unarchiv…" at bounding box center [402, 195] width 549 height 272
click at [270, 327] on div "Juan Murillo Cruz 3 days ago Viewed this item for the first time." at bounding box center [232, 308] width 208 height 44
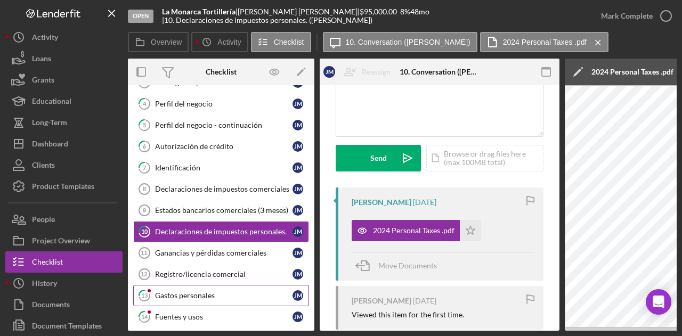
click at [184, 292] on div "Gastos personales" at bounding box center [224, 296] width 138 height 9
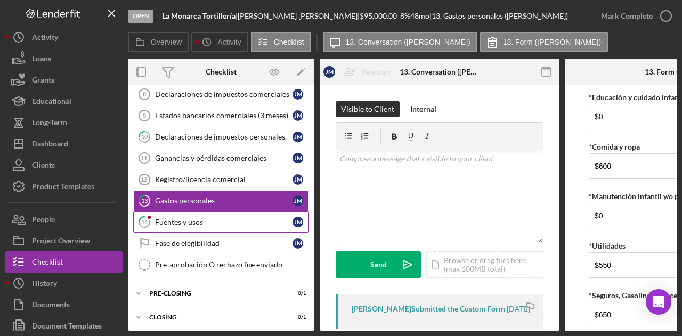
click at [192, 219] on div "Fuentes y usos" at bounding box center [224, 222] width 138 height 9
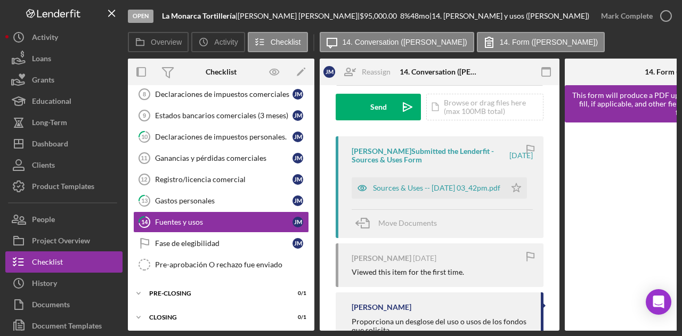
scroll to position [160, 0]
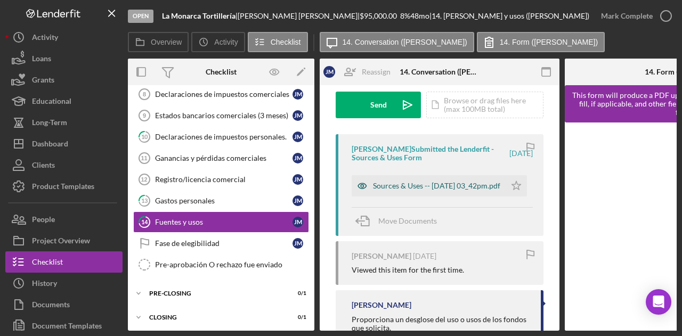
click at [412, 185] on div "Sources & Uses -- 2025-08-15 03_42pm.pdf" at bounding box center [436, 186] width 127 height 9
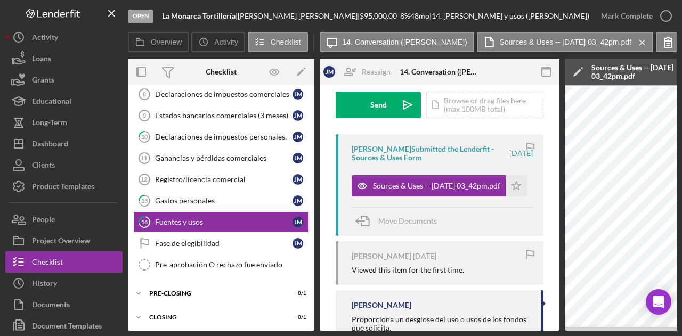
drag, startPoint x: 415, startPoint y: 331, endPoint x: 490, endPoint y: 336, distance: 75.8
click at [490, 336] on div "Open La Monarca Tortillería | Juan Murillo Cruz | $95,000.00 8 % 48 mo | 14. Fu…" at bounding box center [341, 168] width 682 height 336
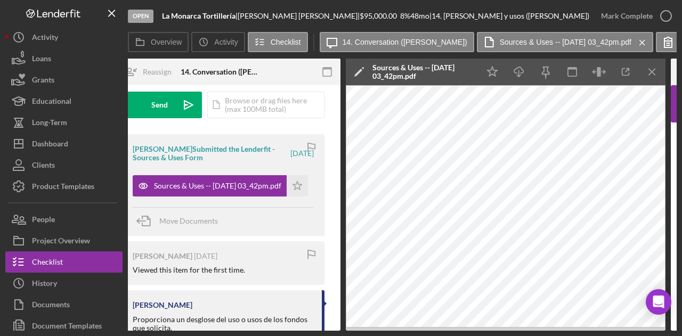
scroll to position [0, 240]
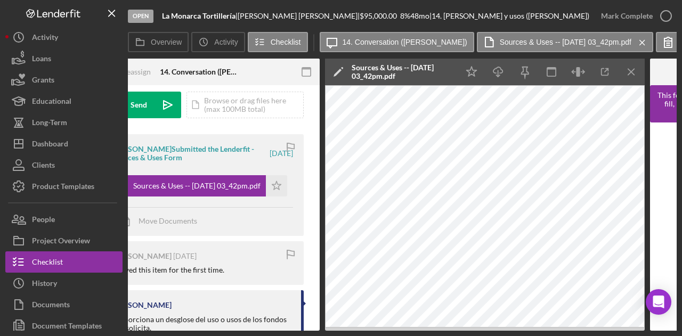
click at [52, 211] on div "Open La Monarca Tortillería | Juan Murillo Cruz | $95,000.00 8 % 48 mo | 14. Fu…" at bounding box center [341, 168] width 682 height 336
drag, startPoint x: 368, startPoint y: 331, endPoint x: 282, endPoint y: 330, distance: 85.8
click at [282, 330] on div "Overview Internal Workflow Stage Open Icon/Dropdown Arrow Archive (can unarchiv…" at bounding box center [402, 195] width 549 height 272
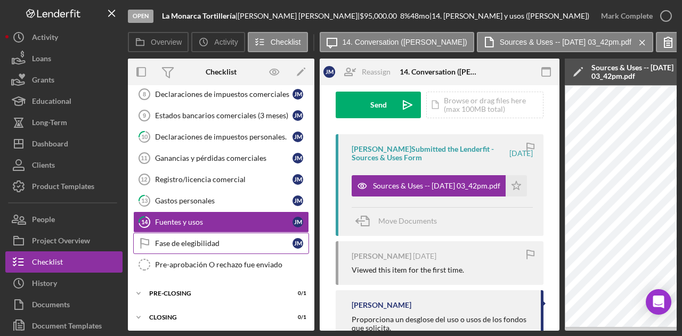
scroll to position [0, 0]
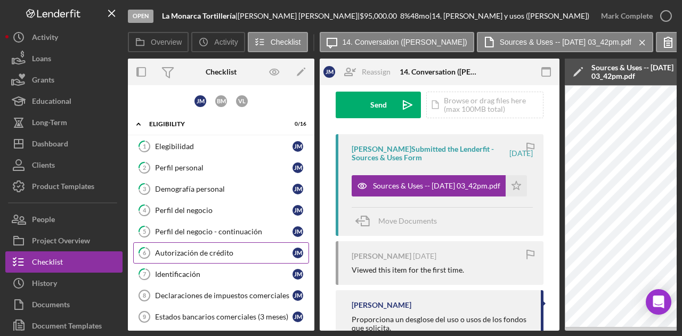
click at [214, 249] on div "Autorización de crédito" at bounding box center [224, 253] width 138 height 9
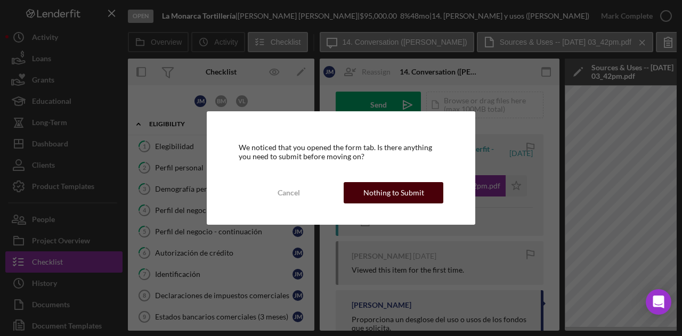
click at [411, 189] on div "Nothing to Submit" at bounding box center [394, 192] width 61 height 21
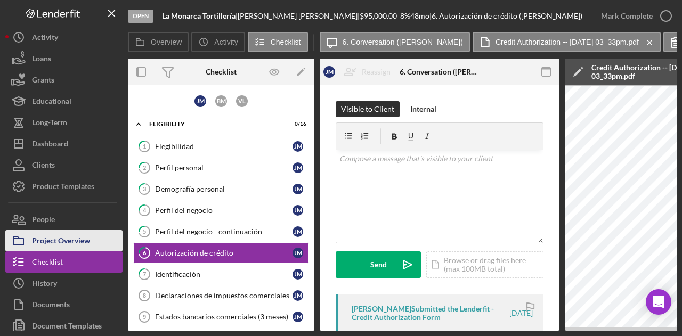
click at [95, 235] on button "Project Overview" at bounding box center [63, 240] width 117 height 21
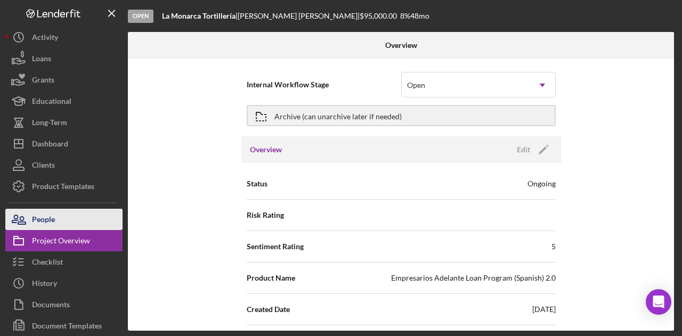
click at [59, 220] on button "People" at bounding box center [63, 219] width 117 height 21
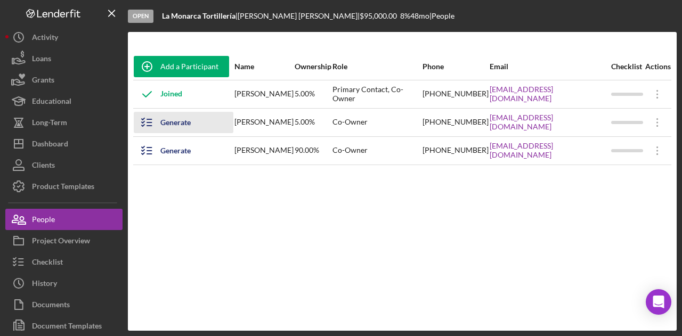
click at [164, 119] on div "Generate Checklist" at bounding box center [191, 122] width 62 height 21
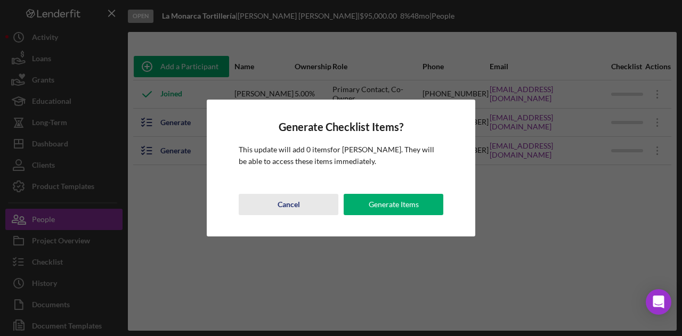
click at [283, 206] on div "Cancel" at bounding box center [289, 204] width 22 height 21
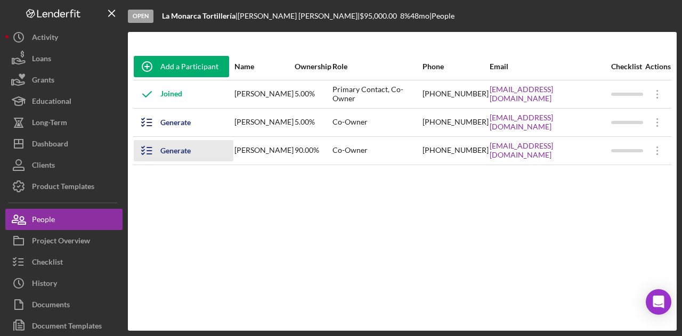
click at [180, 152] on div "Generate Checklist" at bounding box center [191, 150] width 62 height 21
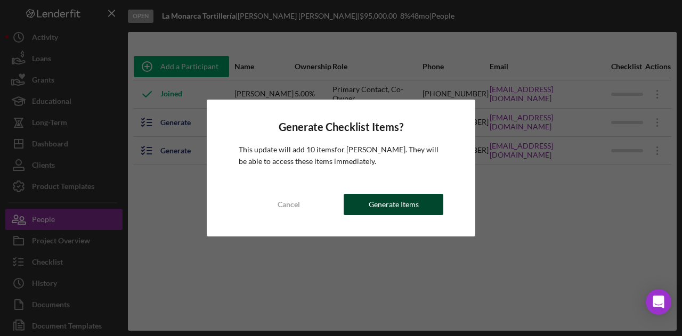
click at [387, 207] on div "Generate Items" at bounding box center [394, 204] width 50 height 21
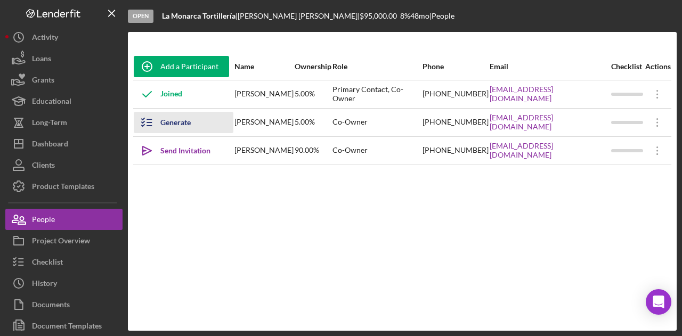
click at [173, 119] on div "Generate Checklist" at bounding box center [191, 122] width 62 height 21
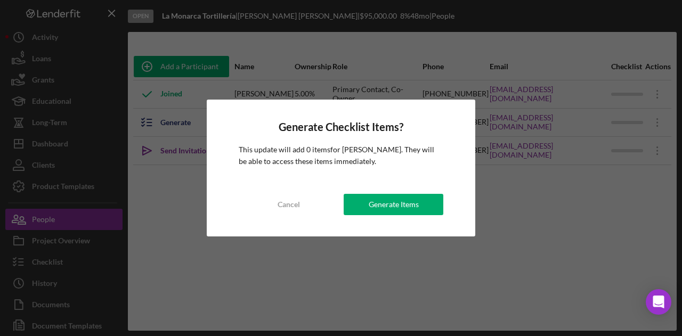
click at [388, 188] on div "Generate Checklist Items? This update will add 0 items for Brenda Murillo Lujan…" at bounding box center [341, 169] width 269 height 138
click at [385, 206] on div "Generate Items" at bounding box center [394, 204] width 50 height 21
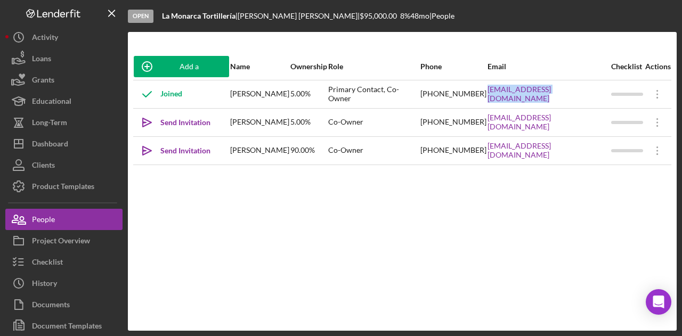
drag, startPoint x: 469, startPoint y: 102, endPoint x: 612, endPoint y: 105, distance: 143.4
click at [612, 105] on tr "Joined Juan Murillo Cruz 5.00% Primary Contact, Co-Owner (510) 822-1482 lamonar…" at bounding box center [402, 94] width 538 height 28
copy tr "lamonarca.tortilleriaymolino@gmail.com"
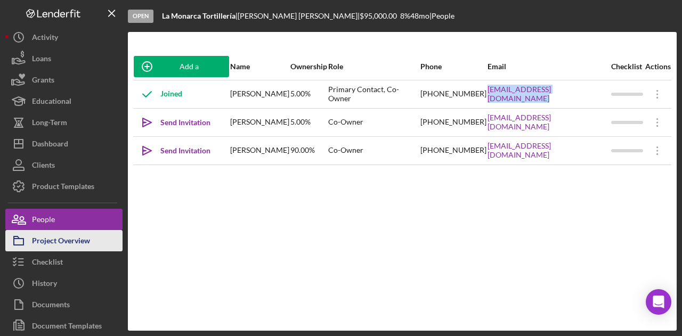
click at [59, 239] on div "Project Overview" at bounding box center [61, 242] width 58 height 24
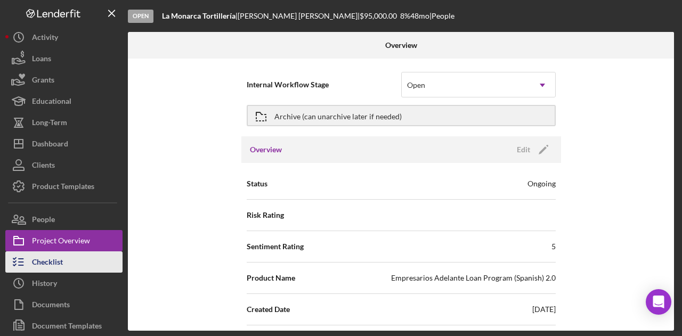
click at [54, 266] on div "Checklist" at bounding box center [47, 264] width 31 height 24
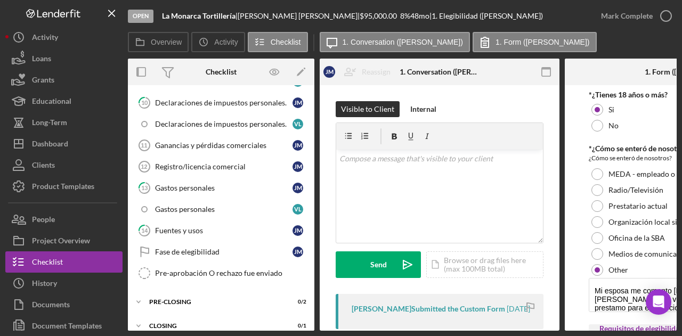
scroll to position [390, 0]
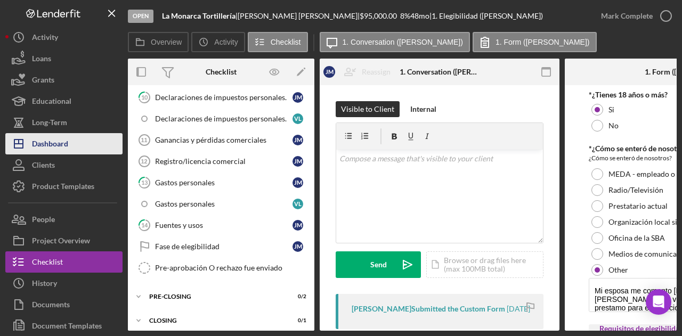
click at [74, 145] on button "Icon/Dashboard Dashboard" at bounding box center [63, 143] width 117 height 21
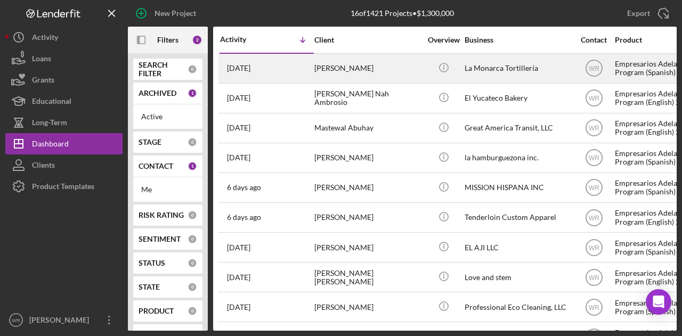
click at [345, 73] on div "[PERSON_NAME]" at bounding box center [367, 68] width 107 height 28
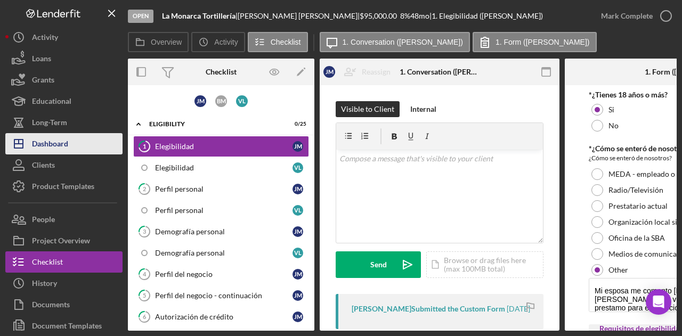
click at [90, 145] on button "Icon/Dashboard Dashboard" at bounding box center [63, 143] width 117 height 21
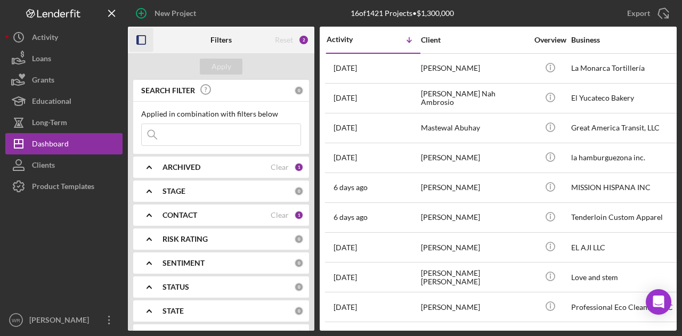
click at [143, 39] on icon "button" at bounding box center [142, 40] width 24 height 24
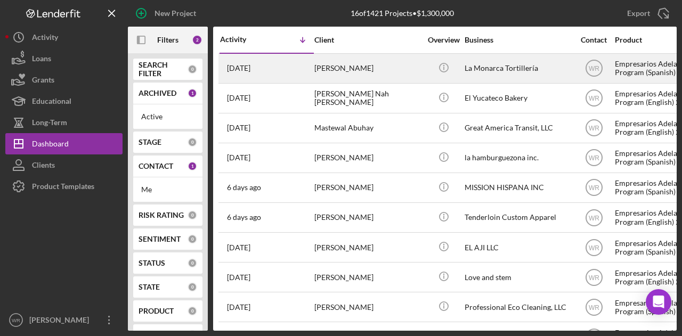
click at [378, 71] on div "[PERSON_NAME]" at bounding box center [367, 68] width 107 height 28
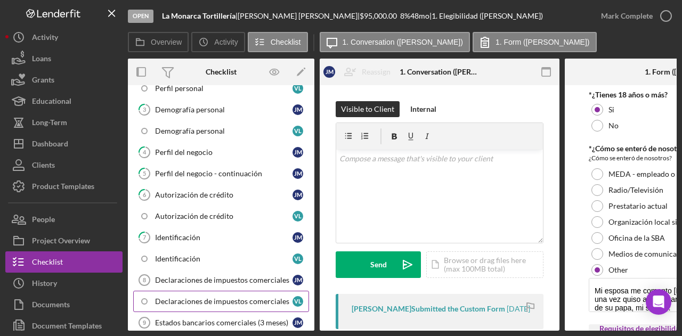
scroll to position [160, 0]
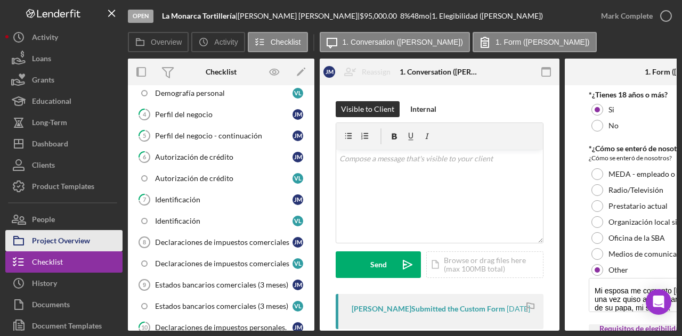
click at [84, 247] on div "Project Overview" at bounding box center [61, 242] width 58 height 24
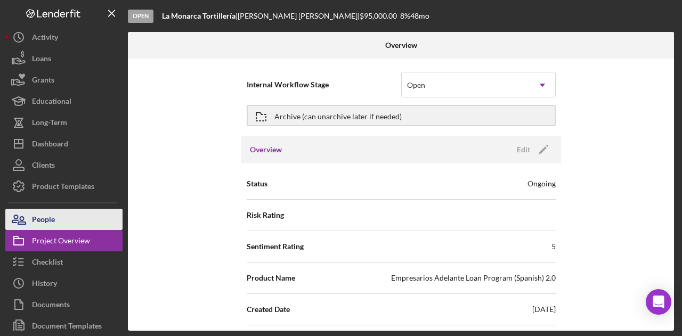
click at [77, 223] on button "People" at bounding box center [63, 219] width 117 height 21
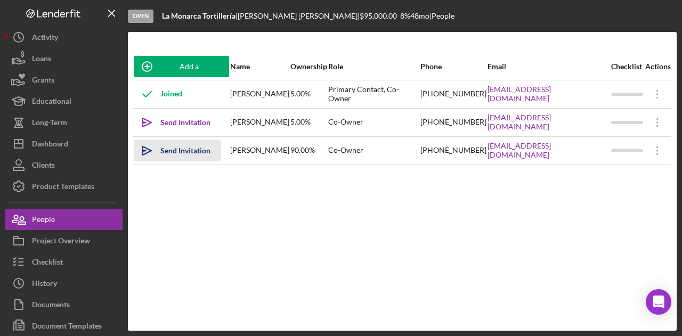
click at [200, 154] on div "Send Invitation" at bounding box center [185, 150] width 50 height 21
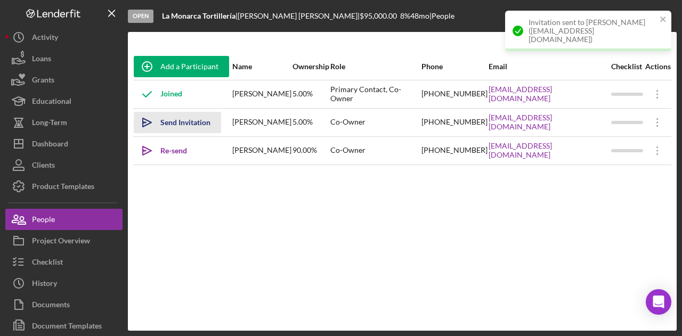
click at [203, 128] on div "Send Invitation" at bounding box center [185, 122] width 50 height 21
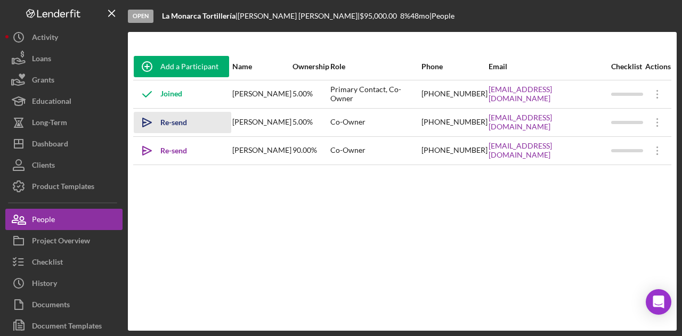
drag, startPoint x: 303, startPoint y: 122, endPoint x: 230, endPoint y: 122, distance: 73.0
click at [230, 122] on tr "Icon/icon-invite-send Re-send Invitation Brenda Murillo Lujan 5.00% Co-Owner (4…" at bounding box center [402, 122] width 538 height 28
copy tr "Invitation Brenda Murillo Lujan"
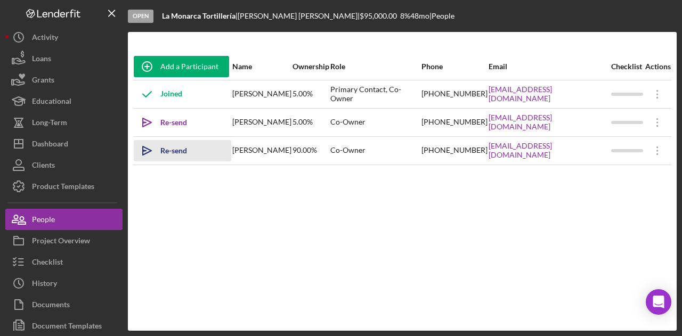
drag, startPoint x: 273, startPoint y: 159, endPoint x: 227, endPoint y: 147, distance: 48.1
click at [227, 147] on tr "Icon/icon-invite-send Re-send Invitation Veronica Lujan Moreno 90.00% Co-Owner …" at bounding box center [402, 150] width 538 height 28
click at [252, 145] on div "Veronica Lujan Moreno" at bounding box center [261, 151] width 59 height 27
drag, startPoint x: 228, startPoint y: 148, endPoint x: 270, endPoint y: 152, distance: 41.9
click at [270, 152] on tr "Icon/icon-invite-send Re-send Invitation Veronica Lujan Moreno 90.00% Co-Owner …" at bounding box center [402, 150] width 538 height 28
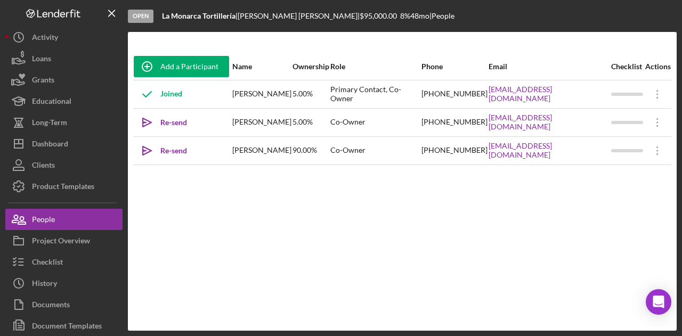
drag, startPoint x: 270, startPoint y: 152, endPoint x: 232, endPoint y: 144, distance: 39.2
click at [232, 144] on tr "Icon/icon-invite-send Re-send Invitation Veronica Lujan Moreno 90.00% Co-Owner …" at bounding box center [402, 150] width 538 height 28
copy tr "Invitation Veronica Lujan Moreno"
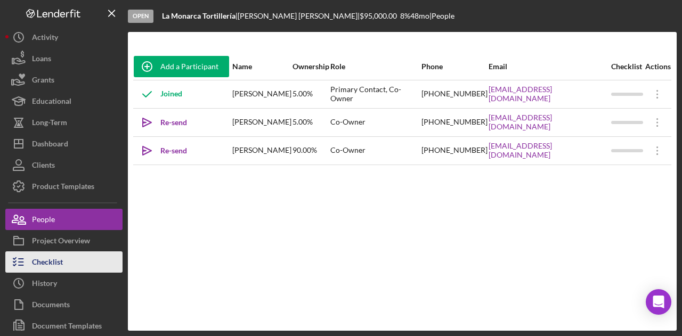
click at [71, 256] on button "Checklist" at bounding box center [63, 262] width 117 height 21
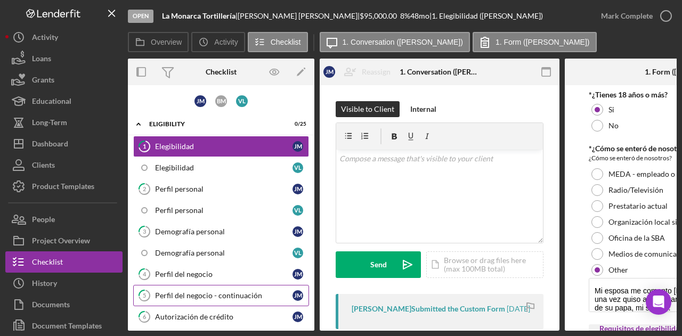
click at [221, 295] on div "Perfil del negocio - continuación" at bounding box center [224, 296] width 138 height 9
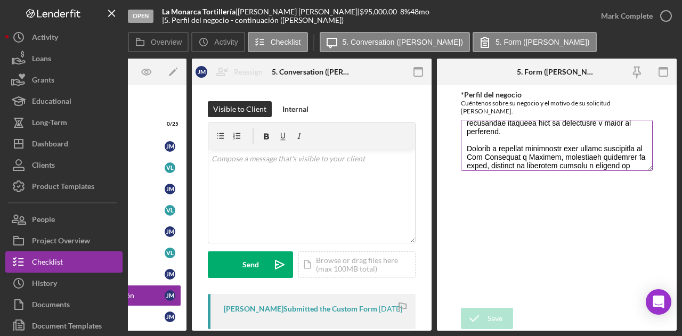
scroll to position [160, 0]
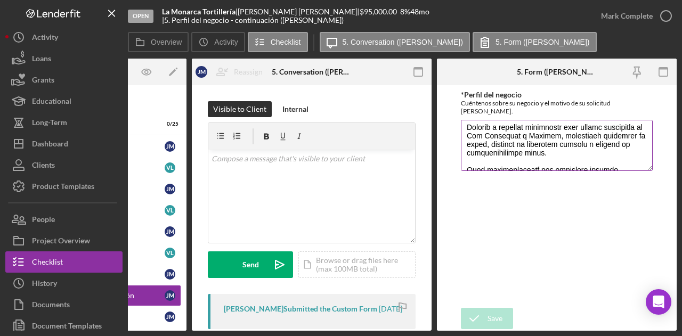
click at [648, 155] on textarea "*Perfil del negocio" at bounding box center [557, 145] width 192 height 51
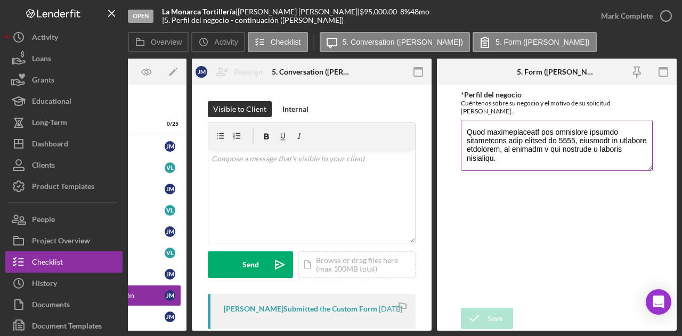
scroll to position [206, 0]
click at [216, 331] on div "Overview Internal Workflow Stage Open Icon/Dropdown Arrow Archive (can unarchiv…" at bounding box center [402, 195] width 549 height 272
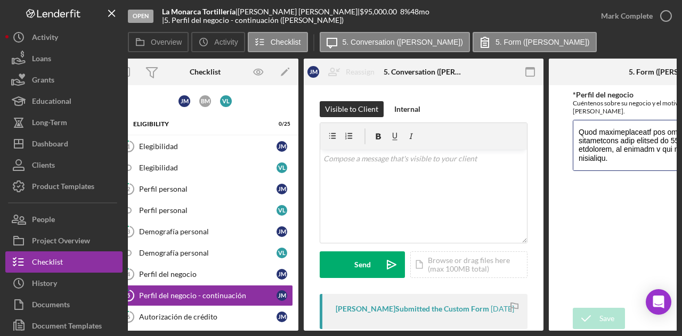
scroll to position [0, 0]
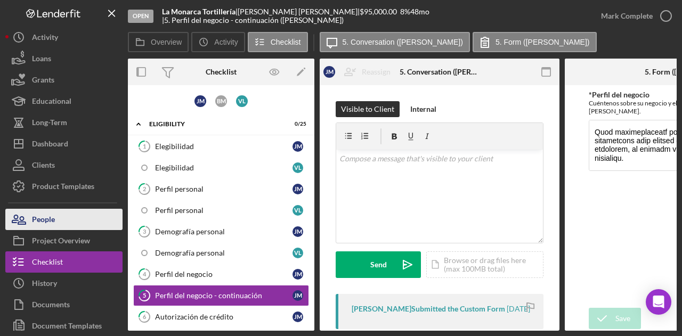
click at [84, 217] on button "People" at bounding box center [63, 219] width 117 height 21
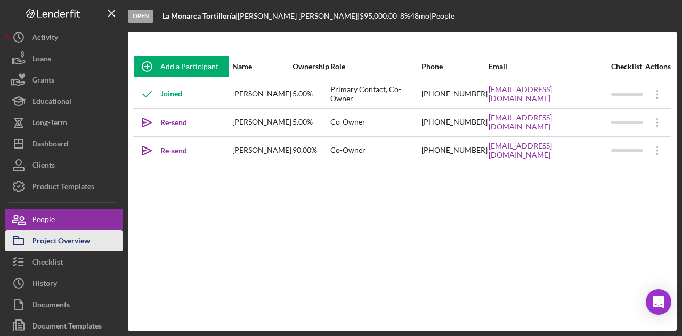
click at [106, 239] on button "Project Overview" at bounding box center [63, 240] width 117 height 21
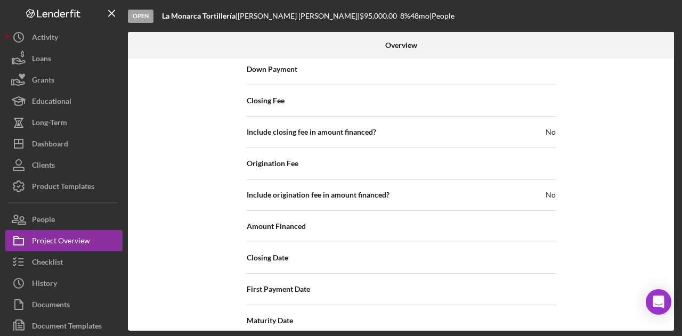
scroll to position [1229, 0]
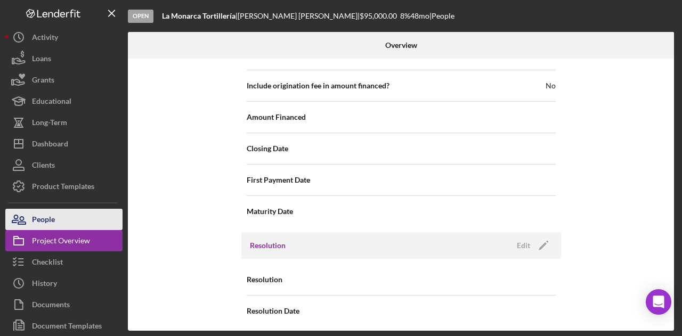
click at [90, 223] on button "People" at bounding box center [63, 219] width 117 height 21
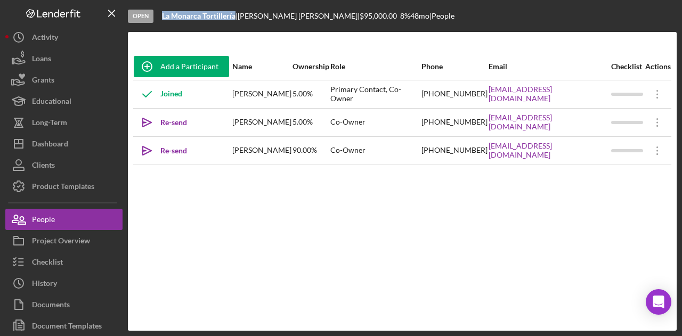
drag, startPoint x: 235, startPoint y: 15, endPoint x: 160, endPoint y: 13, distance: 74.1
click at [160, 13] on div "Open La Monarca Tortillería | Juan Murillo Cruz | $95,000.00 8 % 48 mo | People" at bounding box center [402, 16] width 549 height 32
copy b "La Monarca Tortillería"
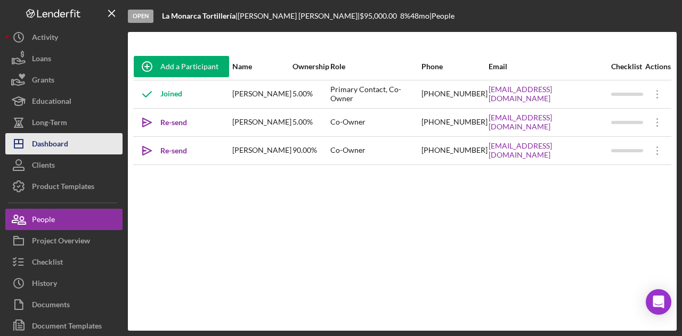
click at [65, 138] on div "Dashboard" at bounding box center [50, 145] width 36 height 24
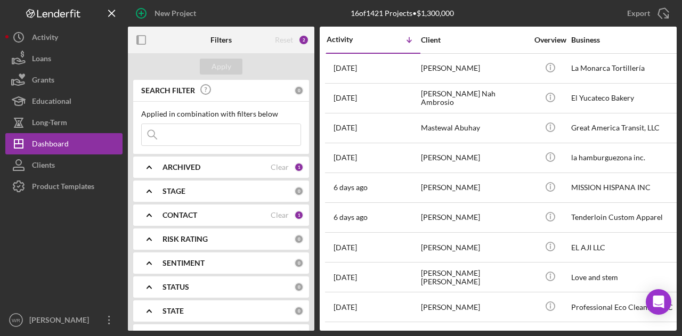
click at [141, 40] on icon "button" at bounding box center [142, 40] width 24 height 24
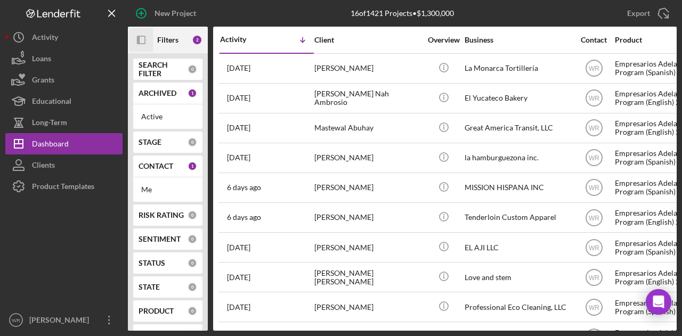
click at [140, 40] on icon "button" at bounding box center [138, 40] width 3 height 9
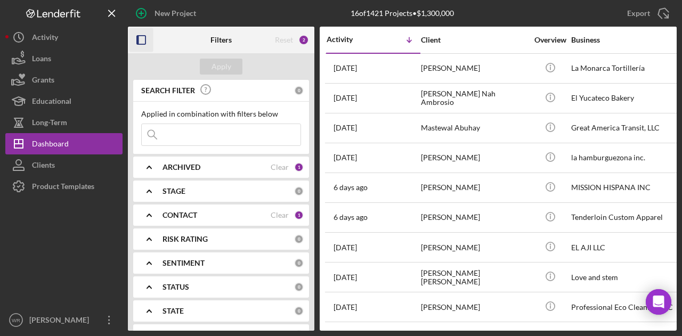
click at [163, 216] on b "CONTACT" at bounding box center [180, 215] width 35 height 9
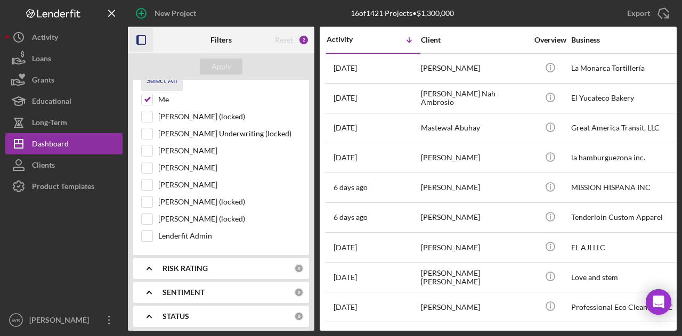
scroll to position [160, 0]
click at [179, 179] on div "Gloria Murillo" at bounding box center [221, 187] width 160 height 17
click at [180, 179] on label "Gloria Murillo" at bounding box center [229, 184] width 143 height 11
click at [152, 179] on input "Gloria Murillo" at bounding box center [147, 184] width 11 height 11
click at [222, 63] on div "Apply" at bounding box center [222, 67] width 20 height 16
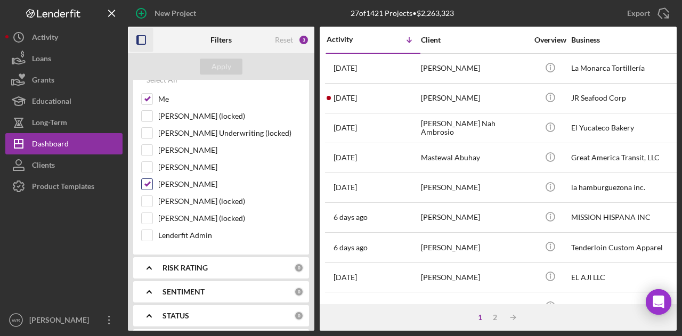
click at [193, 181] on label "Gloria Murillo" at bounding box center [229, 184] width 143 height 11
click at [152, 181] on input "Gloria Murillo" at bounding box center [147, 184] width 11 height 11
checkbox input "false"
click at [220, 66] on div "Apply" at bounding box center [222, 67] width 20 height 16
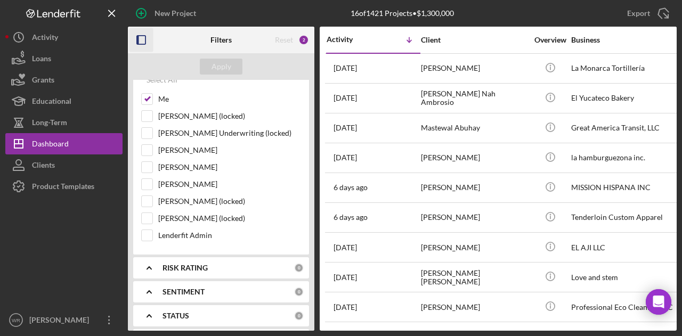
click at [142, 40] on icon "button" at bounding box center [142, 40] width 24 height 24
